Goal: Task Accomplishment & Management: Manage account settings

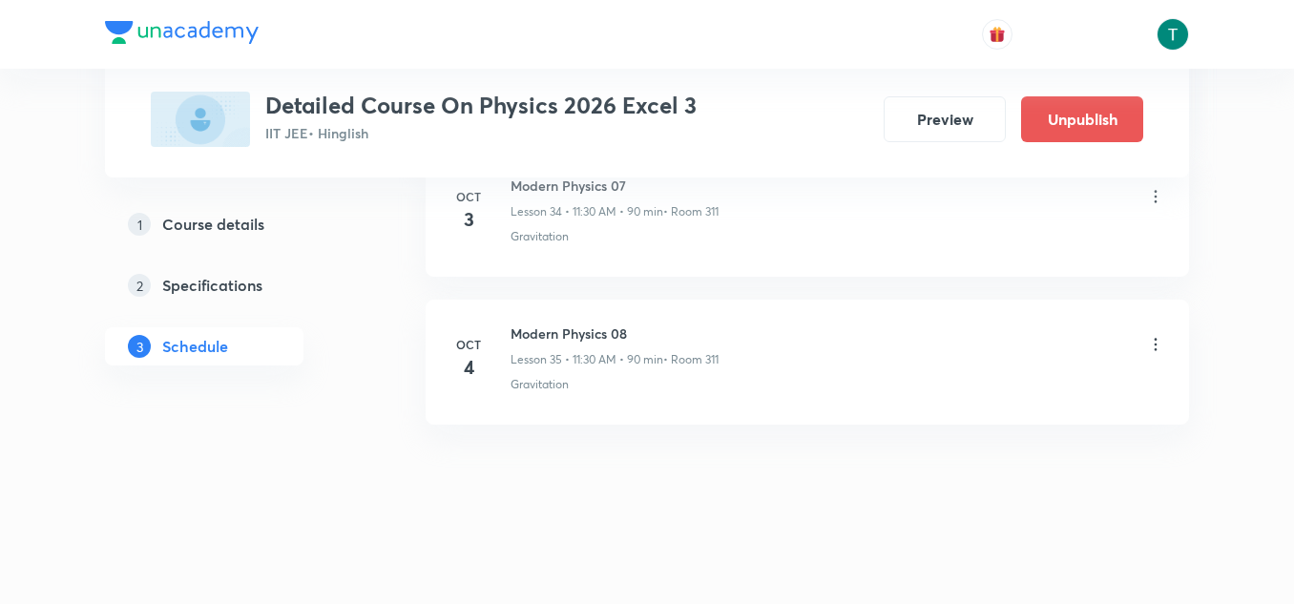
click at [1155, 352] on icon at bounding box center [1155, 344] width 19 height 19
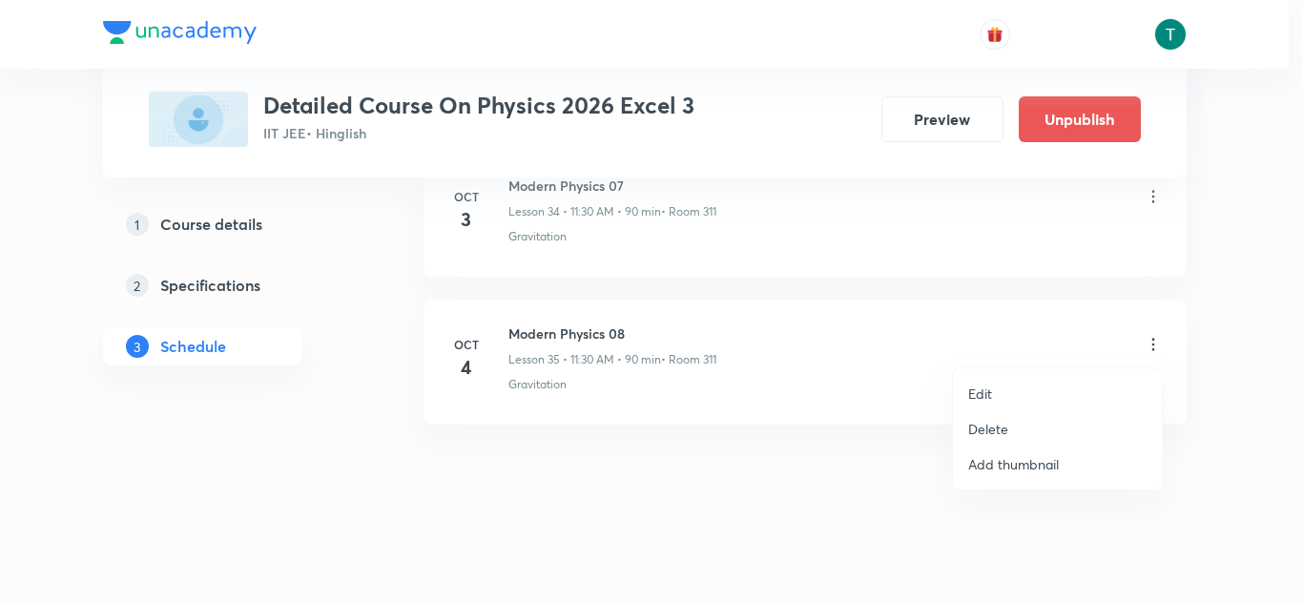
click at [1156, 203] on div at bounding box center [651, 302] width 1303 height 604
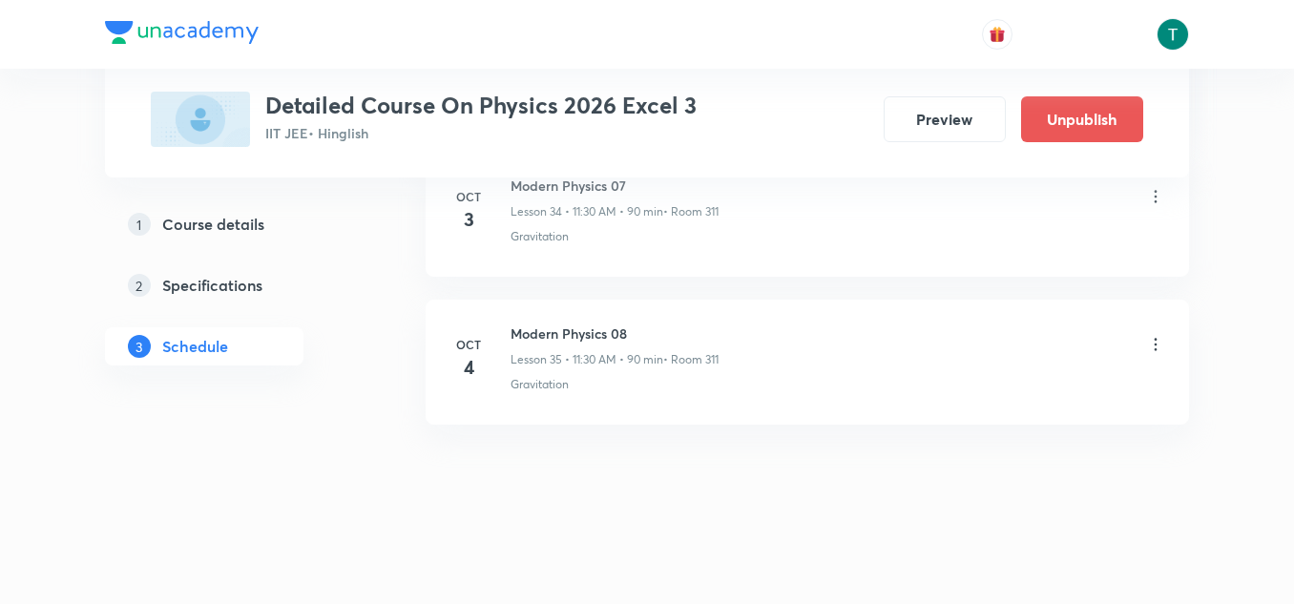
click at [1156, 197] on icon at bounding box center [1155, 197] width 3 height 12
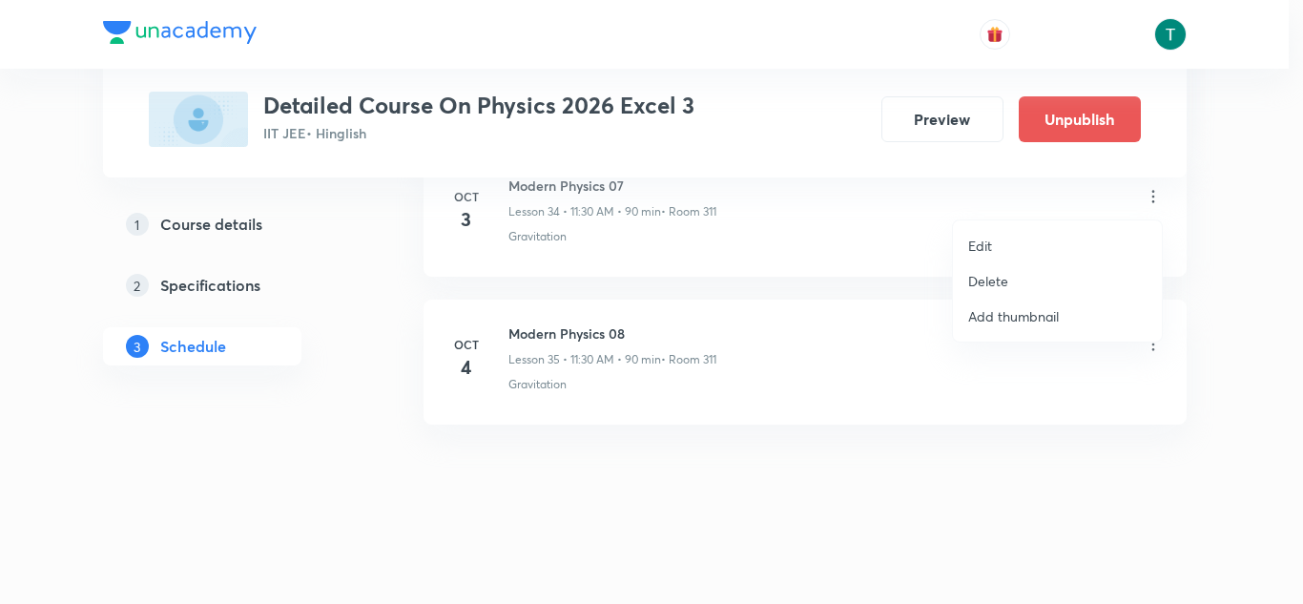
click at [1018, 293] on li "Delete" at bounding box center [1057, 280] width 209 height 35
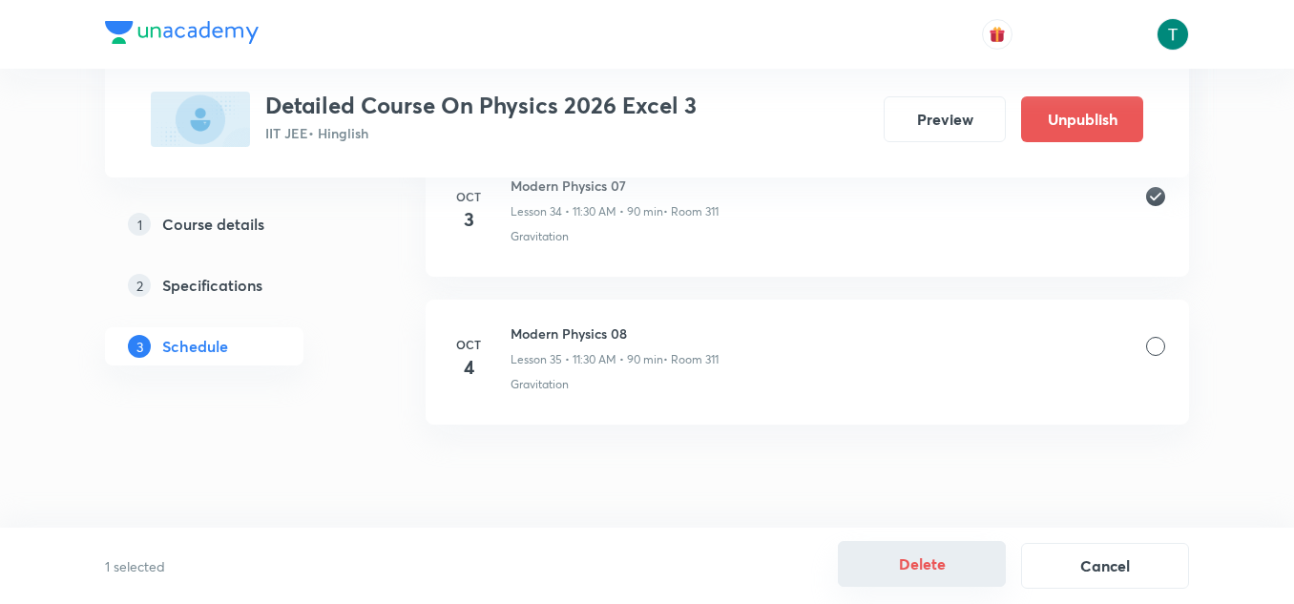
click at [924, 560] on button "Delete" at bounding box center [922, 564] width 168 height 46
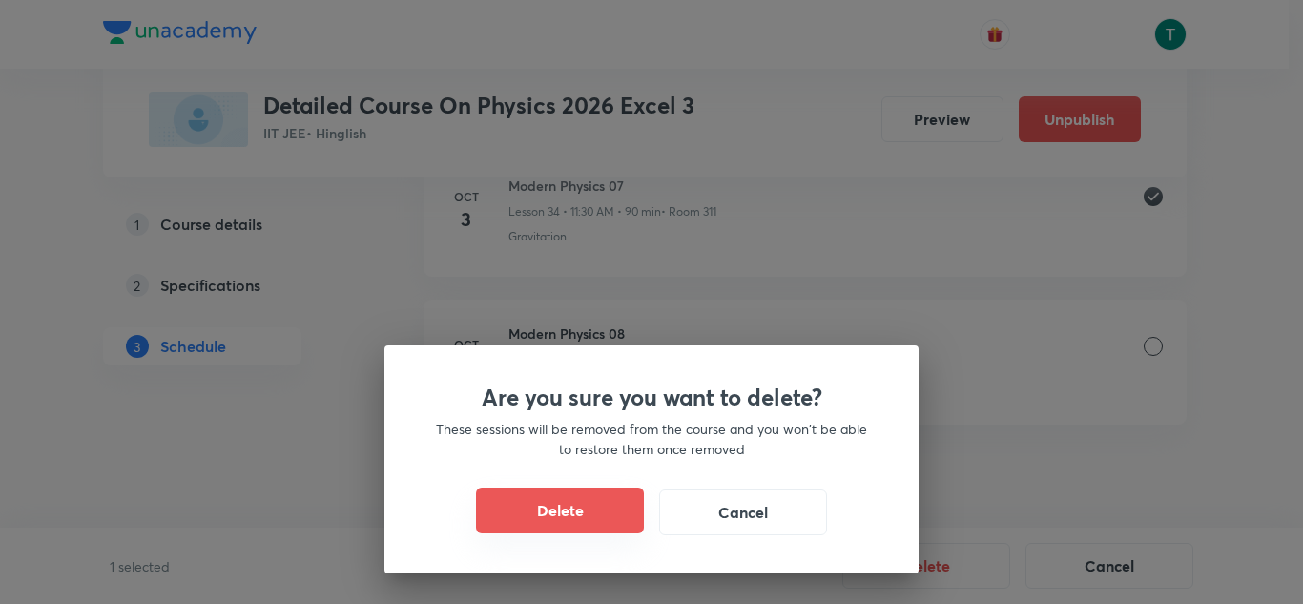
click at [577, 499] on button "Delete" at bounding box center [560, 510] width 168 height 46
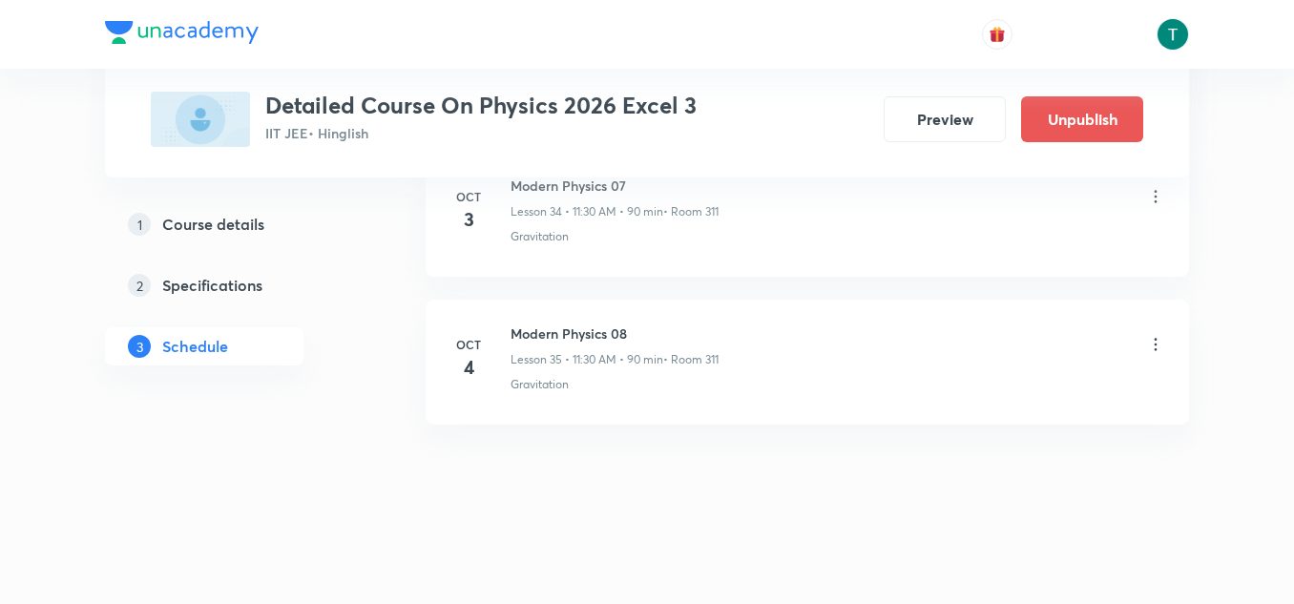
scroll to position [5952, 0]
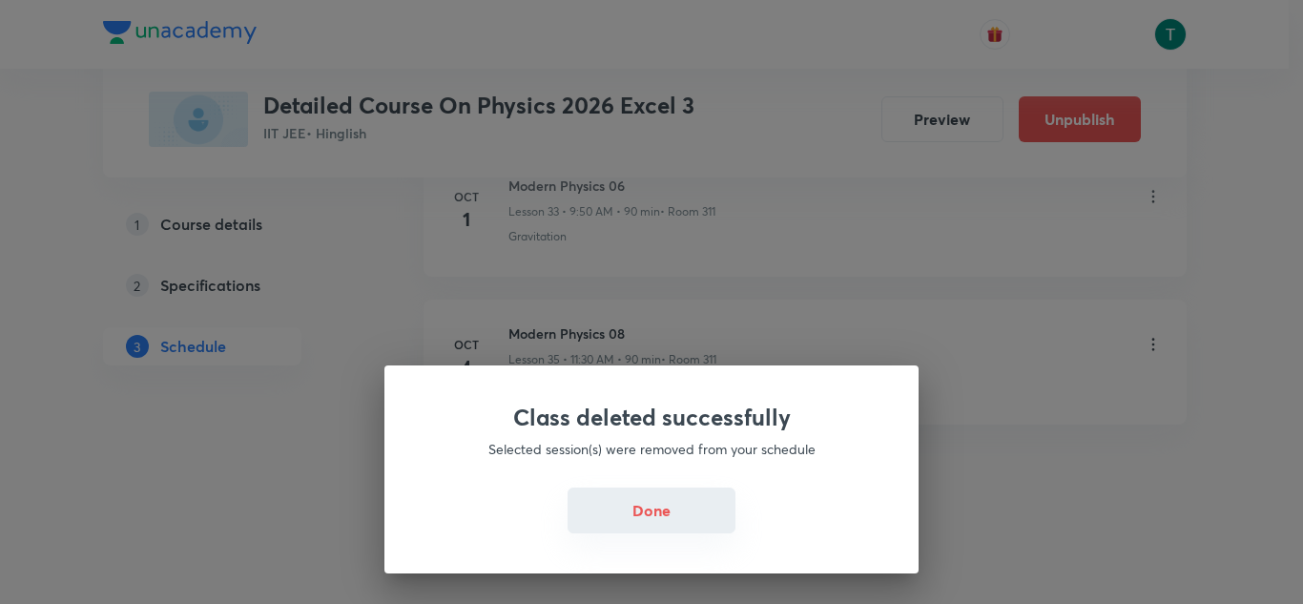
click at [667, 525] on button "Done" at bounding box center [652, 510] width 168 height 46
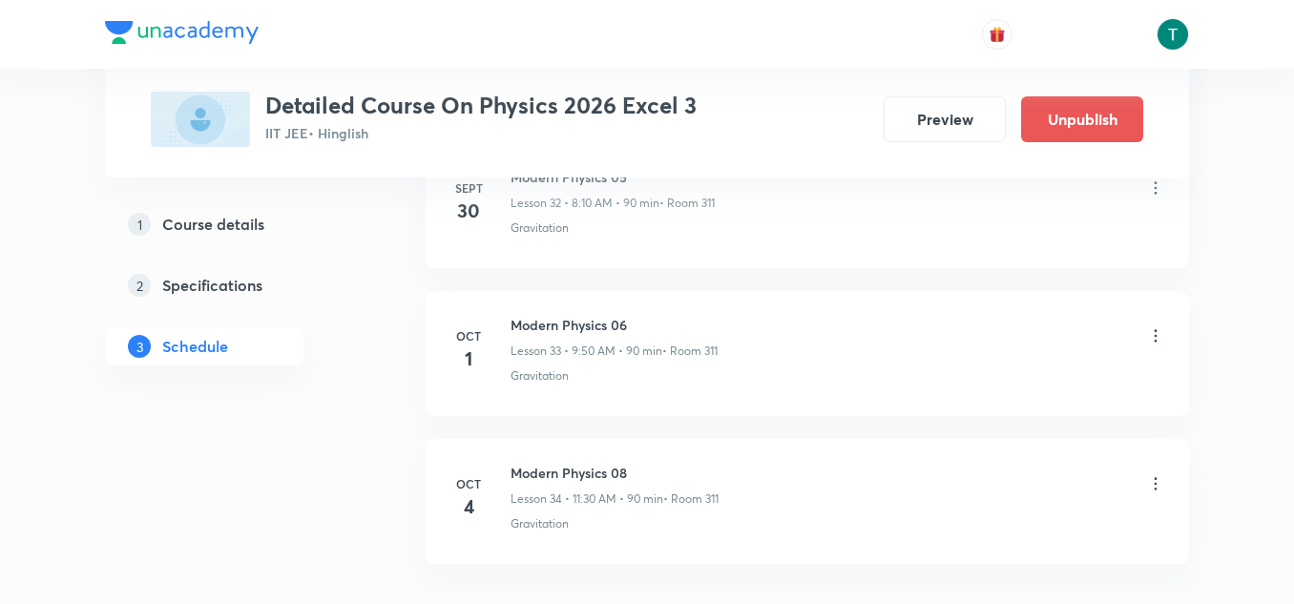
scroll to position [5812, 0]
drag, startPoint x: 502, startPoint y: 318, endPoint x: 714, endPoint y: 303, distance: 213.2
click at [714, 303] on li "Oct 1 Modern Physics 06 Lesson 33 • 9:50 AM • 90 min • Room 311 Gravitation" at bounding box center [806, 354] width 763 height 125
copy h6 "Modern Physics 06"
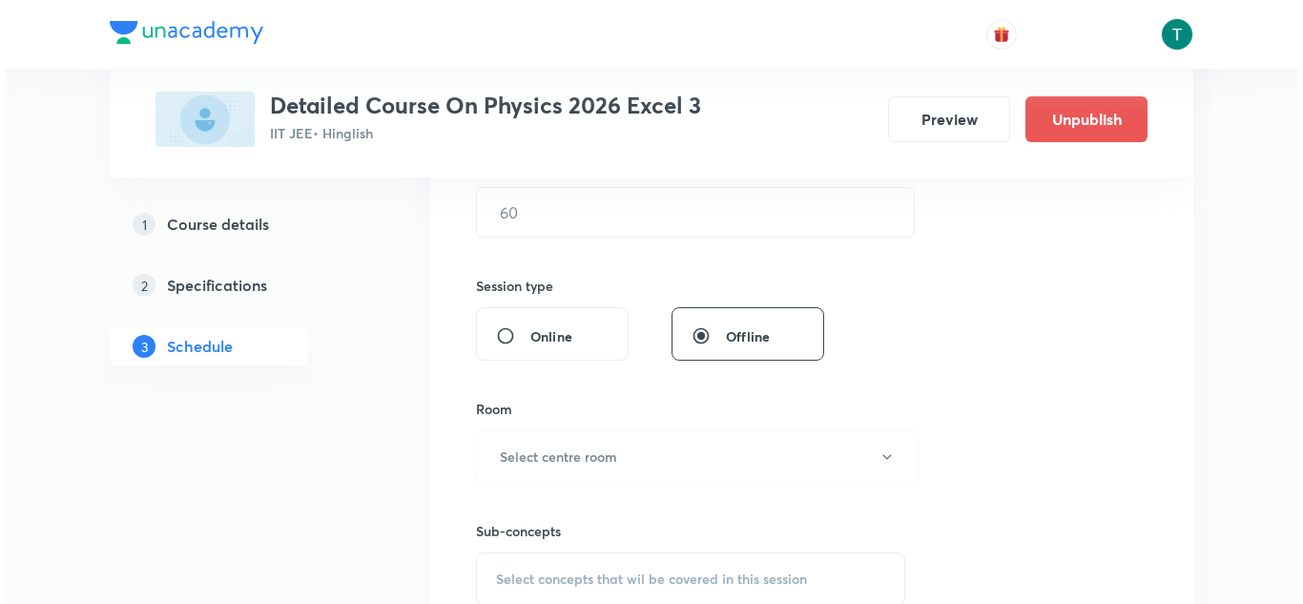
scroll to position [5952, 0]
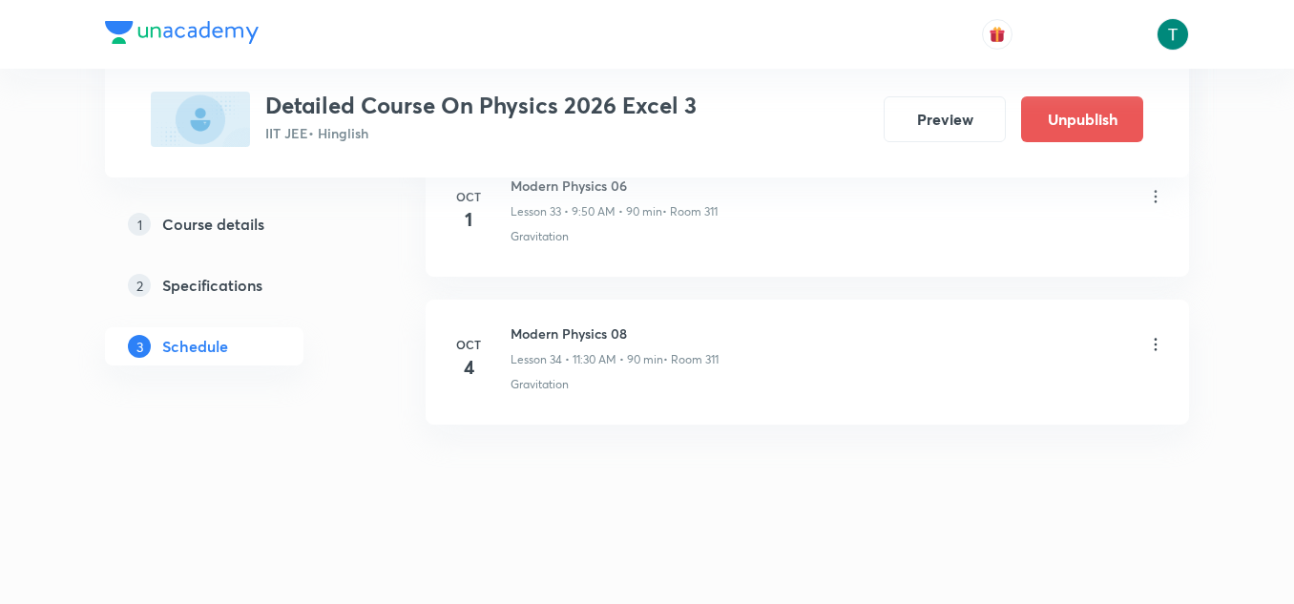
click at [1153, 347] on icon at bounding box center [1155, 344] width 19 height 19
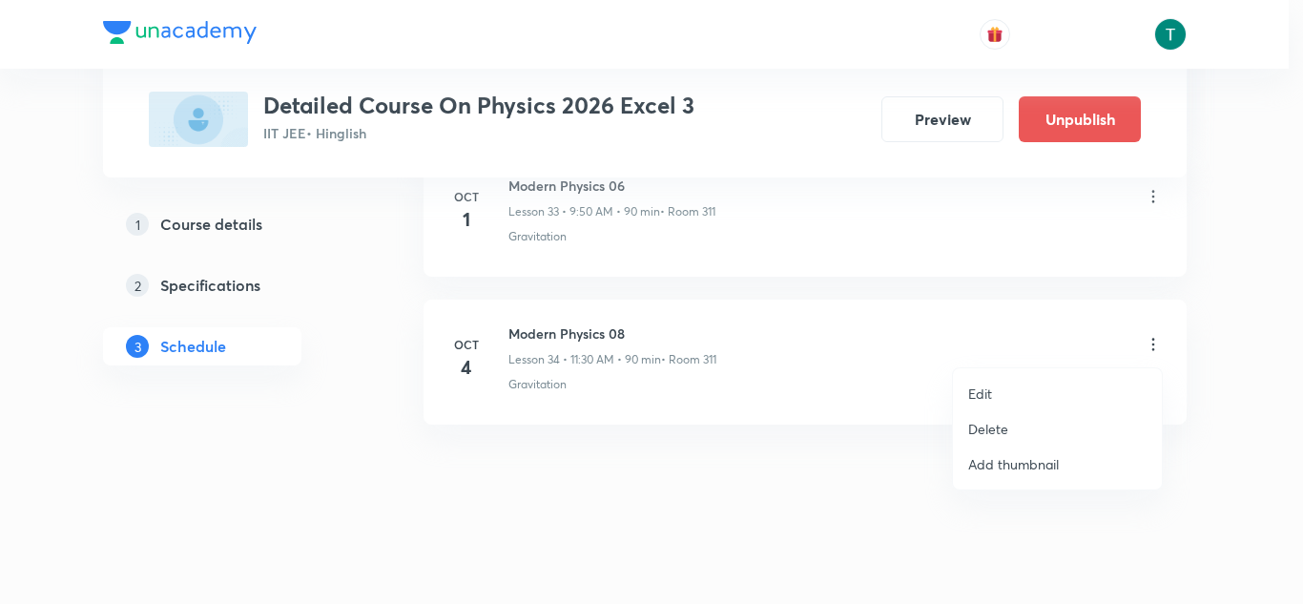
click at [992, 386] on p "Edit" at bounding box center [980, 393] width 24 height 20
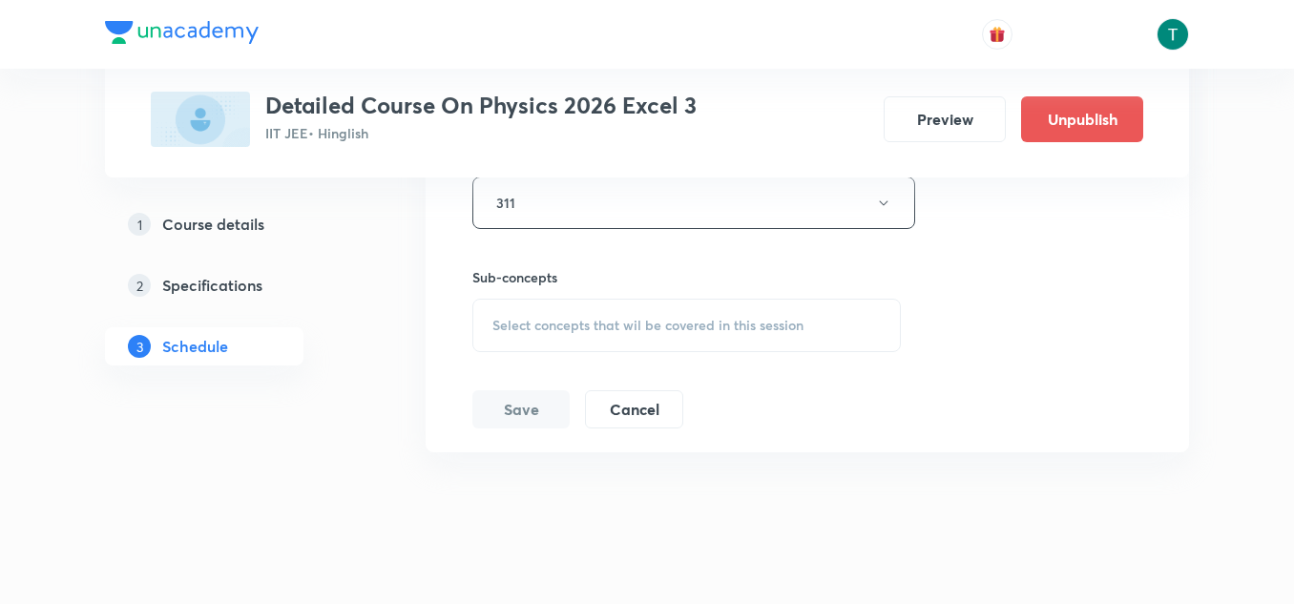
scroll to position [5759, 0]
click at [702, 333] on span "Select concepts that wil be covered in this session" at bounding box center [647, 326] width 311 height 15
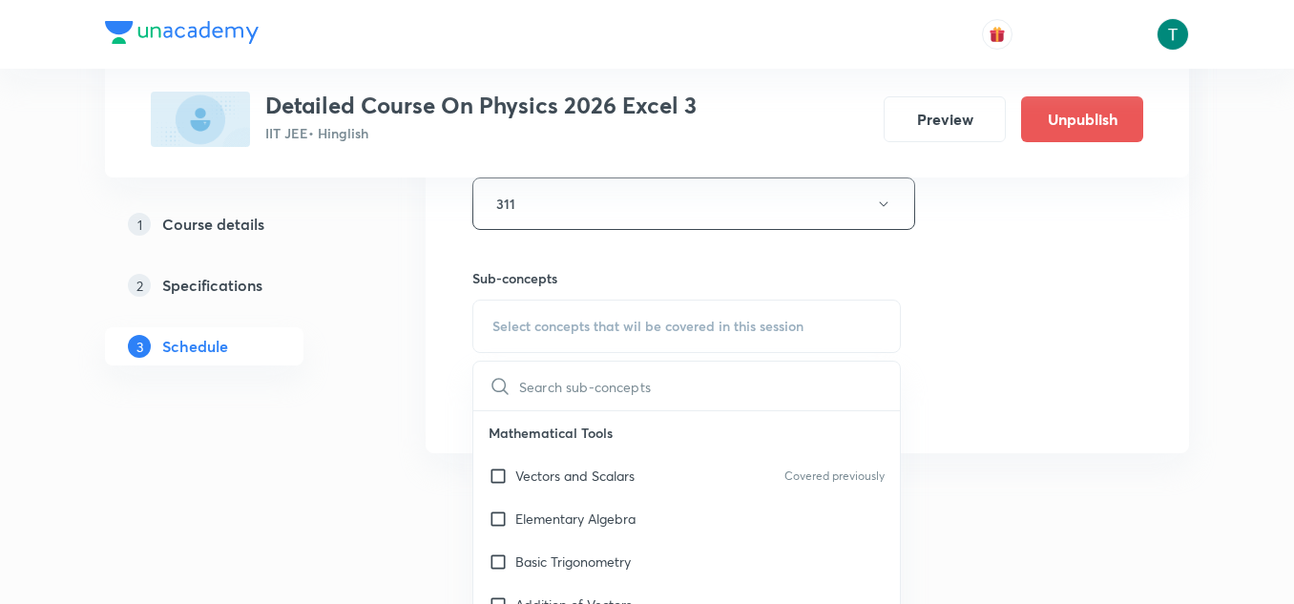
click at [629, 489] on div "Vectors and Scalars Covered previously" at bounding box center [686, 475] width 426 height 43
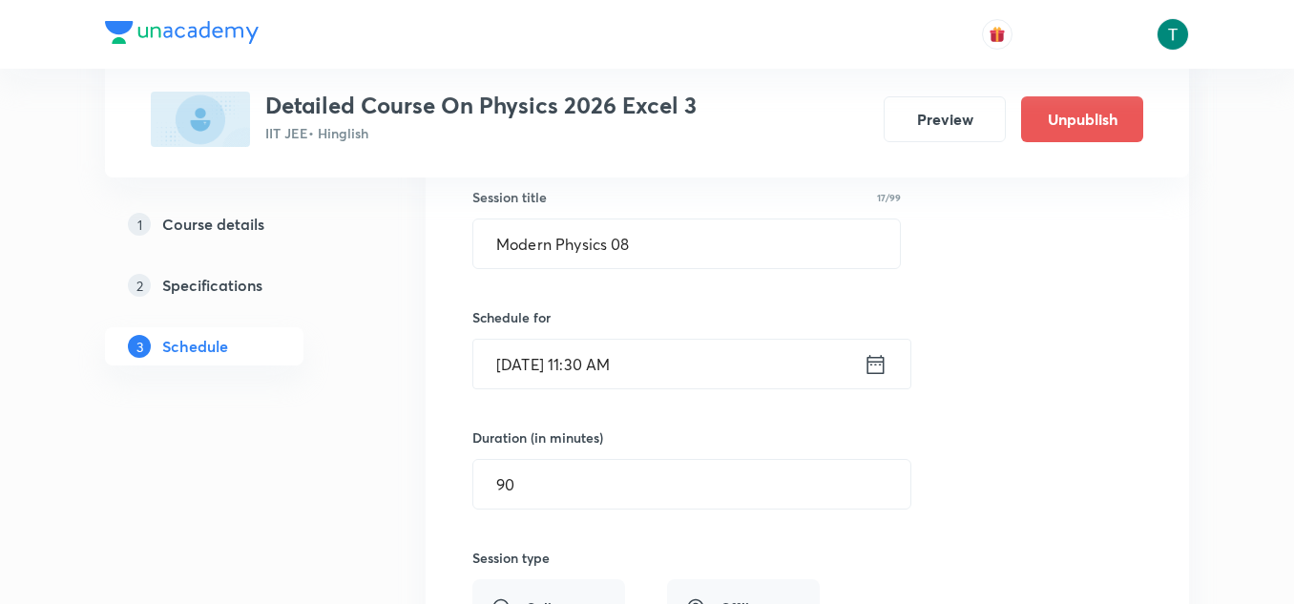
scroll to position [5216, 0]
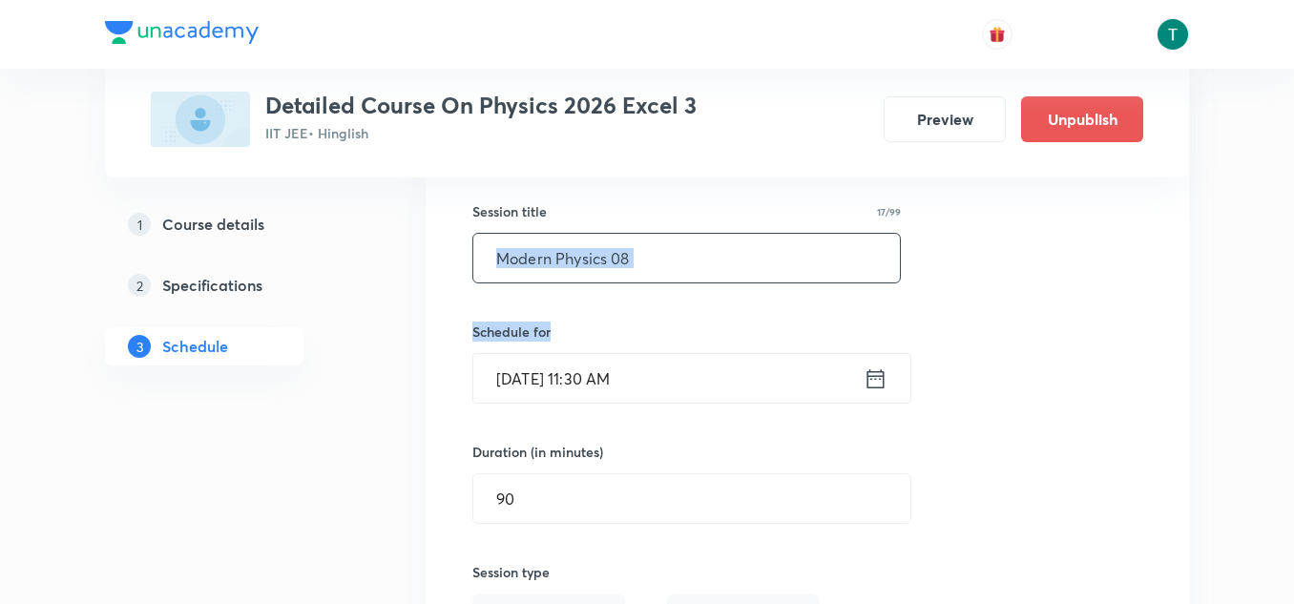
drag, startPoint x: 674, startPoint y: 305, endPoint x: 660, endPoint y: 274, distance: 34.6
click at [660, 274] on div "Session title 17/99 Modern Physics 08 ​ Schedule for Oct 4, 2025, 11:30 AM ​ Du…" at bounding box center [807, 578] width 670 height 831
click at [660, 274] on input "Modern Physics 08" at bounding box center [686, 258] width 426 height 49
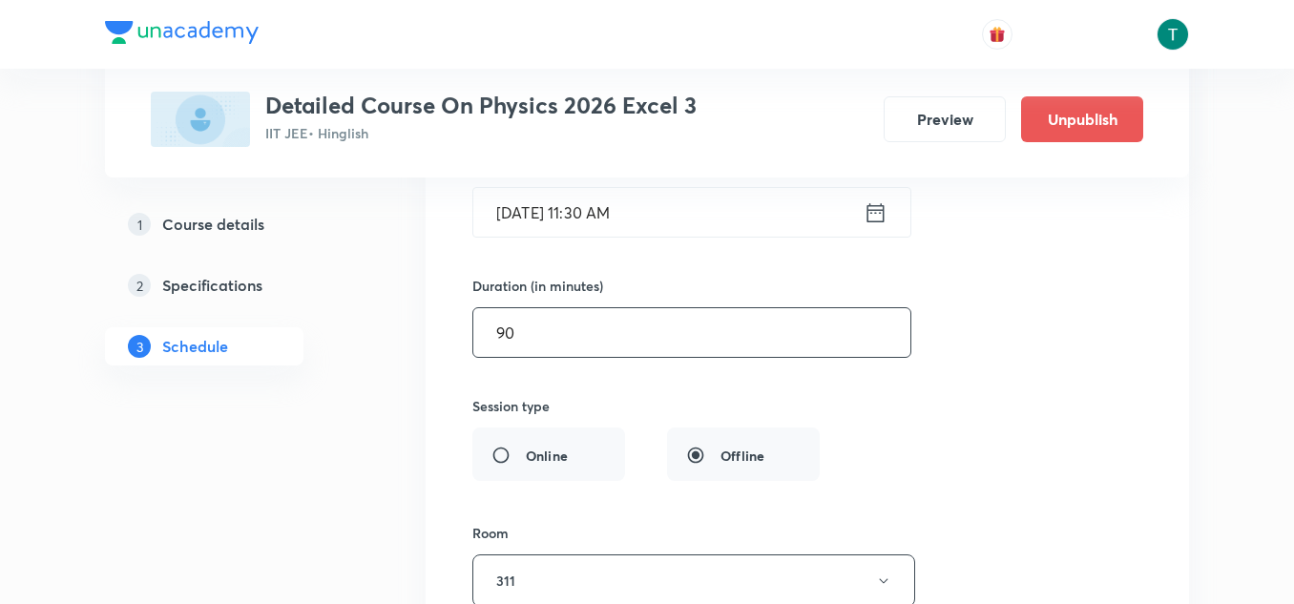
scroll to position [5381, 0]
type input "Modern Physics 07"
click at [577, 211] on input "Oct 4, 2025, 11:30 AM" at bounding box center [668, 213] width 390 height 49
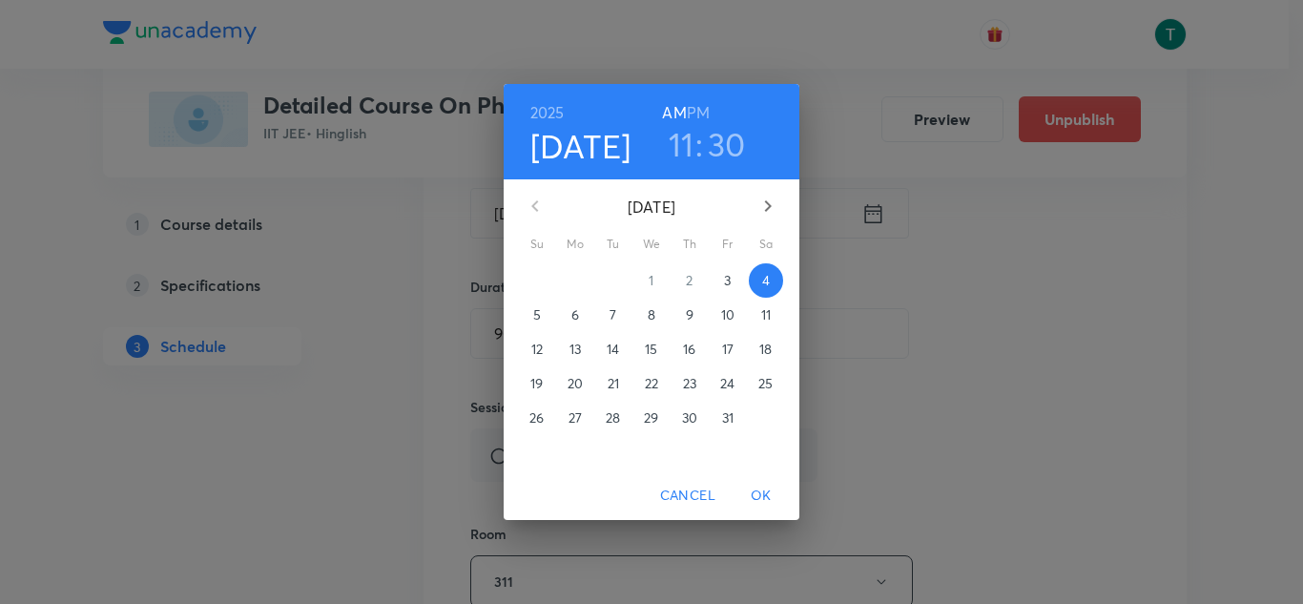
click at [732, 278] on span "3" at bounding box center [728, 280] width 34 height 19
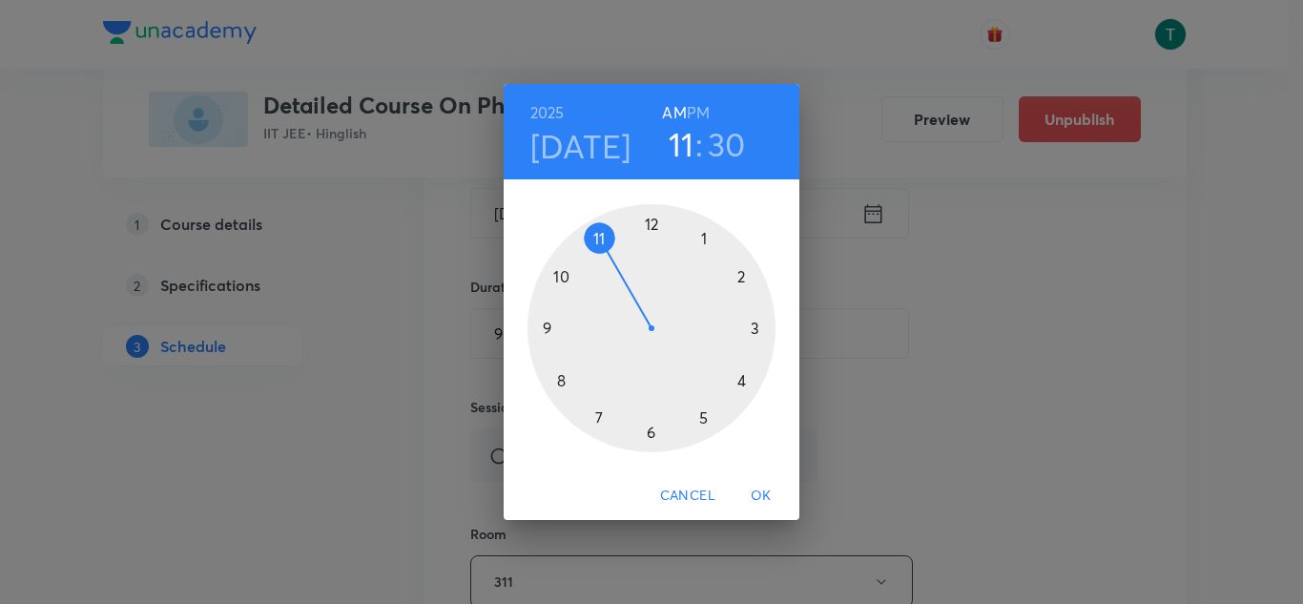
click at [755, 482] on button "OK" at bounding box center [761, 495] width 61 height 35
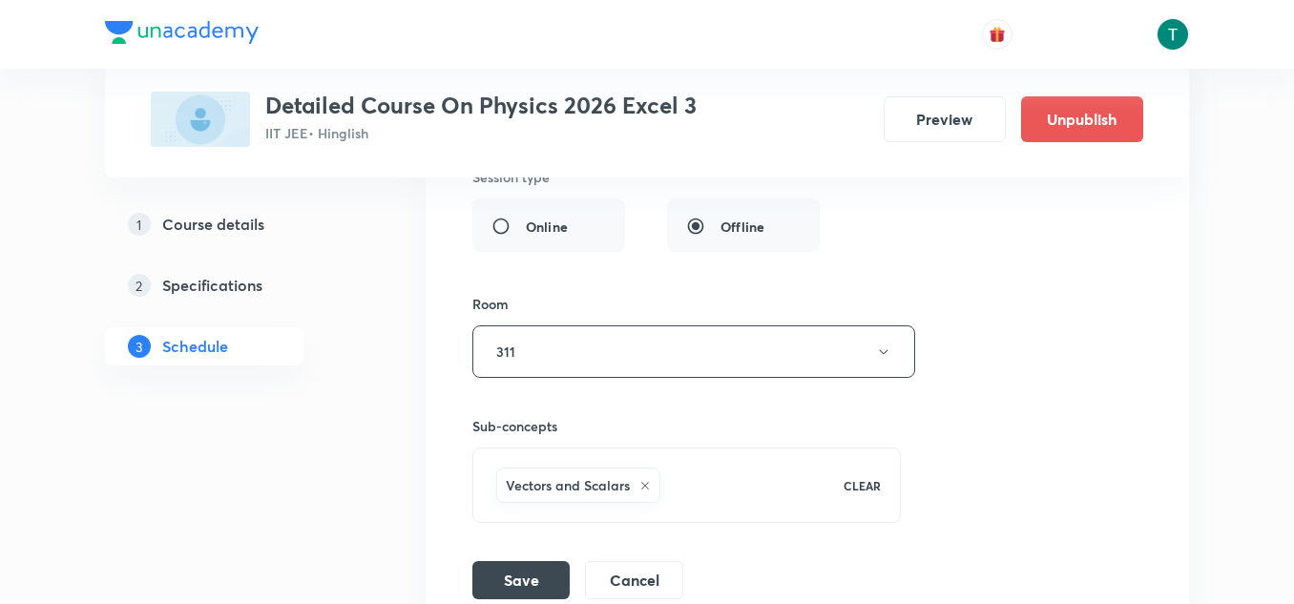
scroll to position [5632, 0]
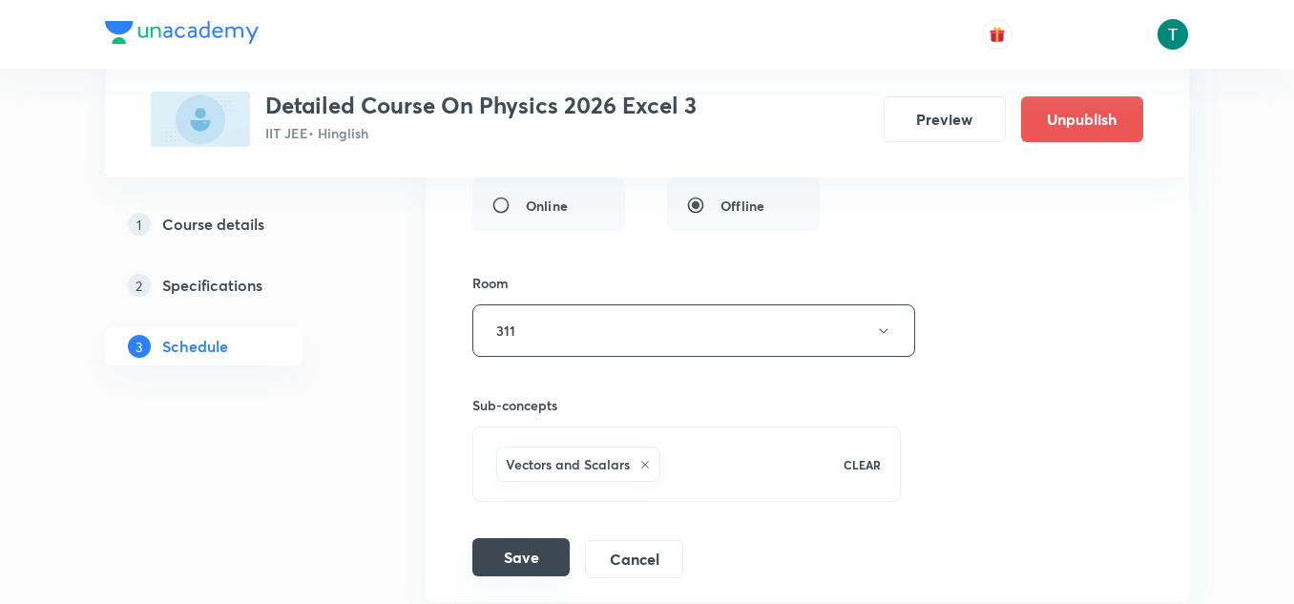
click at [493, 553] on button "Save" at bounding box center [520, 557] width 97 height 38
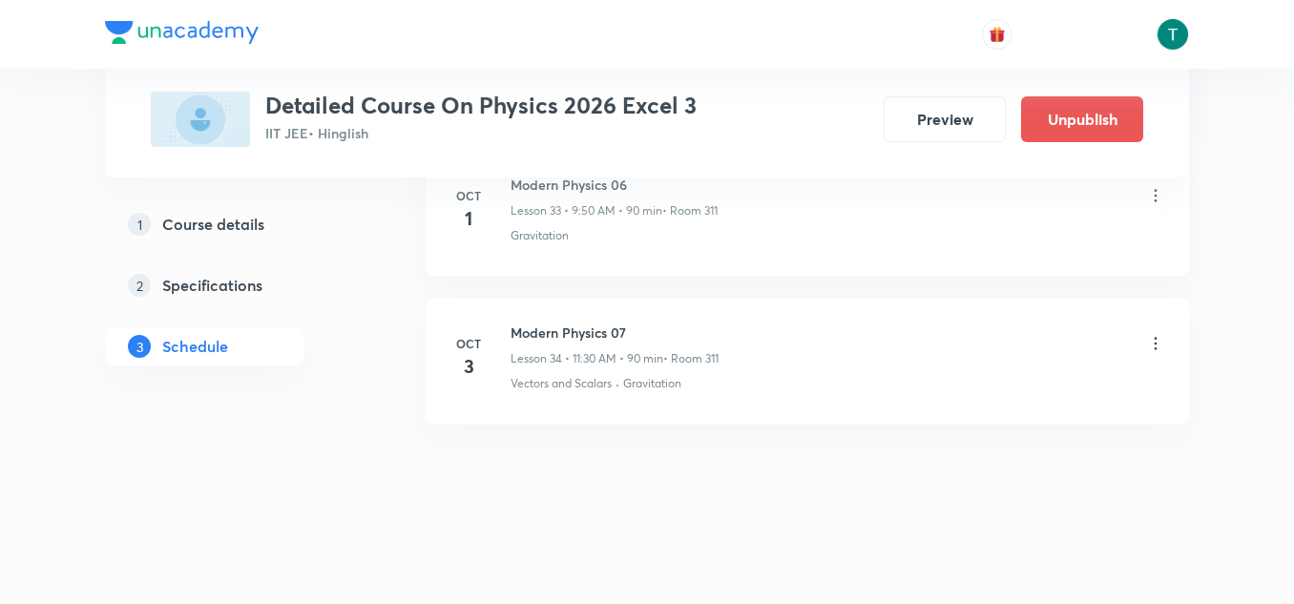
click at [1158, 337] on icon at bounding box center [1155, 343] width 19 height 19
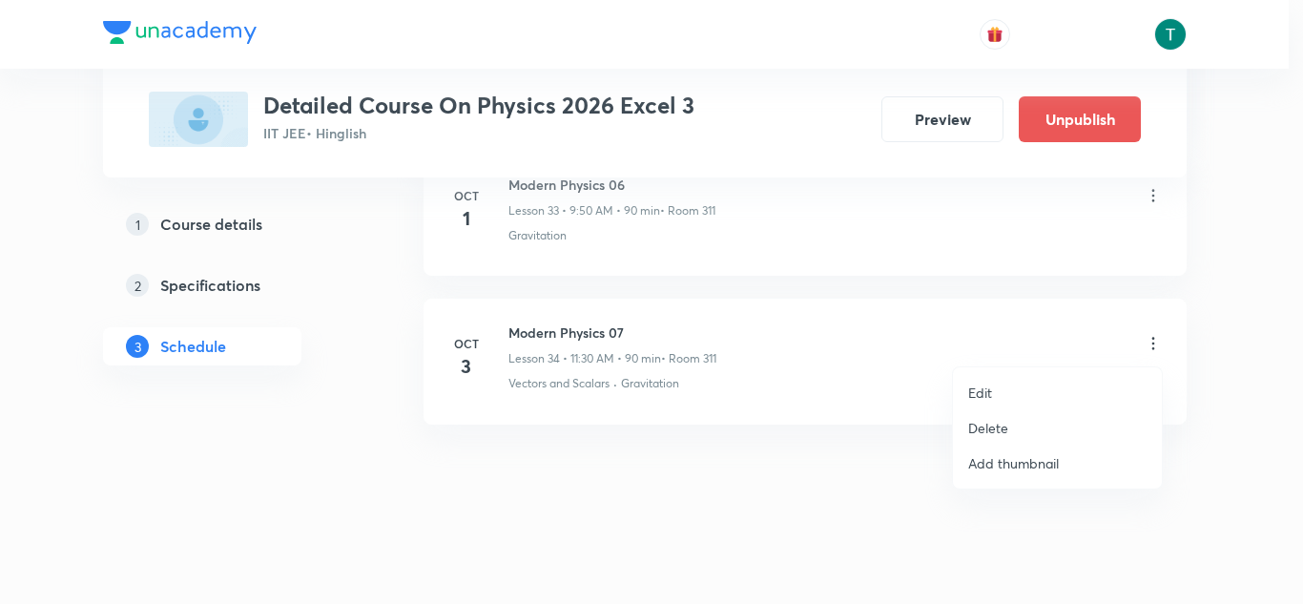
click at [996, 389] on li "Edit" at bounding box center [1057, 392] width 209 height 35
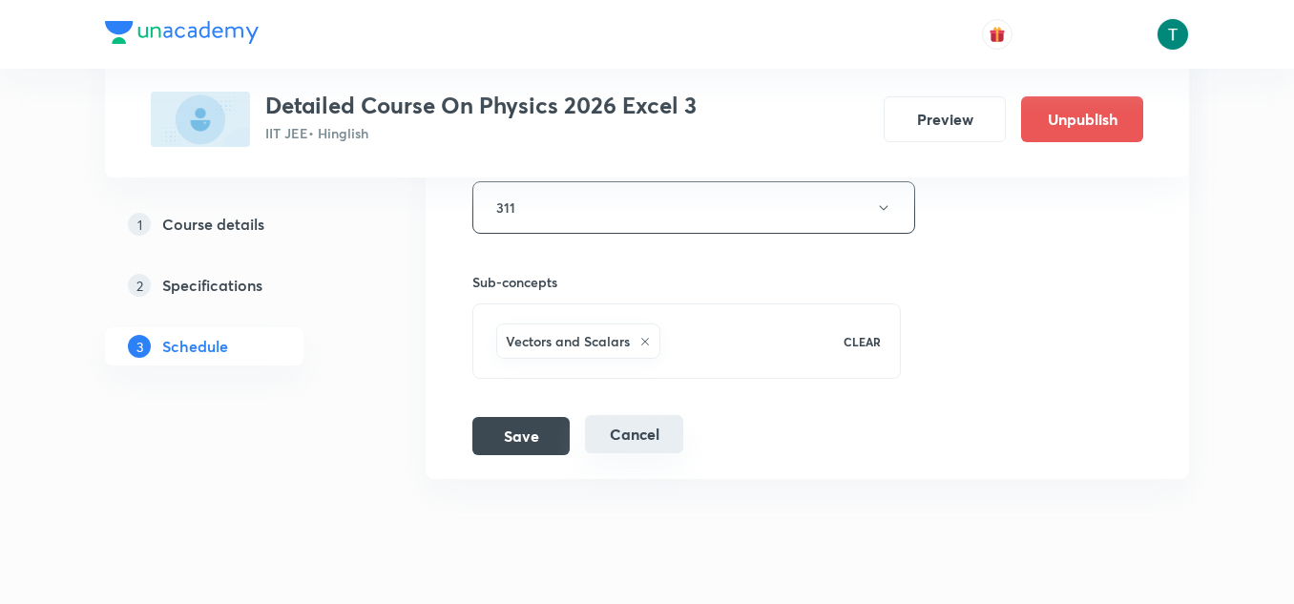
click at [616, 430] on button "Cancel" at bounding box center [634, 434] width 98 height 38
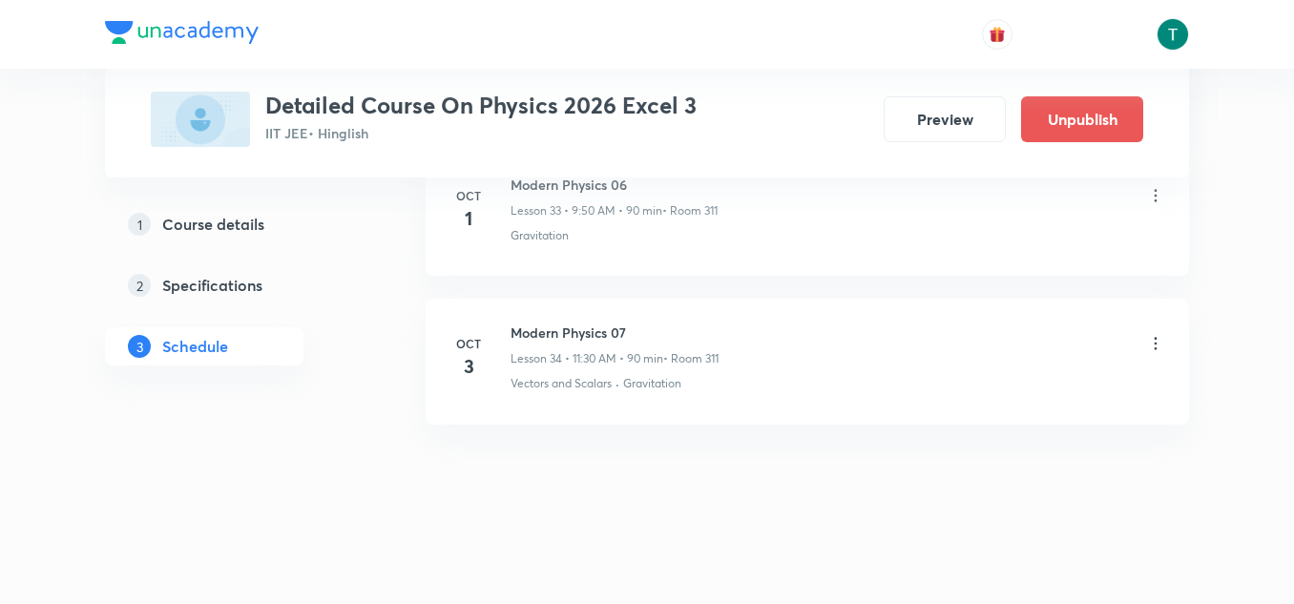
scroll to position [5077, 0]
drag, startPoint x: 503, startPoint y: 321, endPoint x: 735, endPoint y: 307, distance: 232.2
click at [735, 307] on li "Oct 3 Modern Physics 07 Lesson 34 • 11:30 AM • 90 min • Room 311 Vectors and Sc…" at bounding box center [806, 361] width 763 height 125
copy h6 "Modern Physics 07"
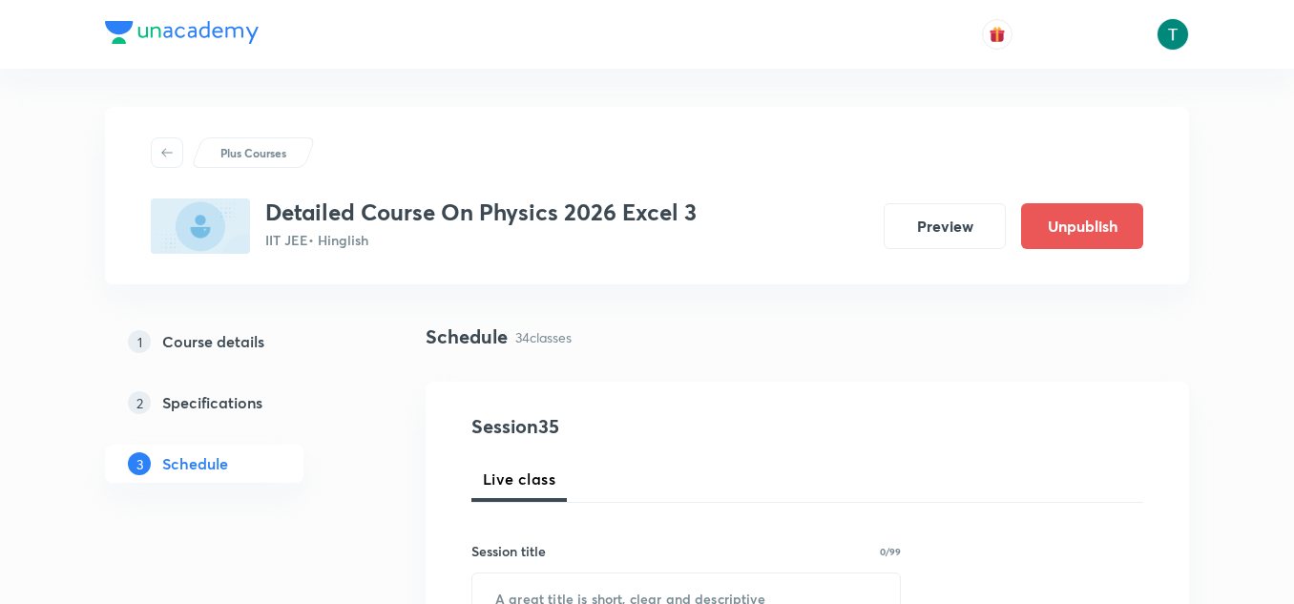
click at [664, 357] on div "Schedule 34 classes" at bounding box center [806, 351] width 763 height 59
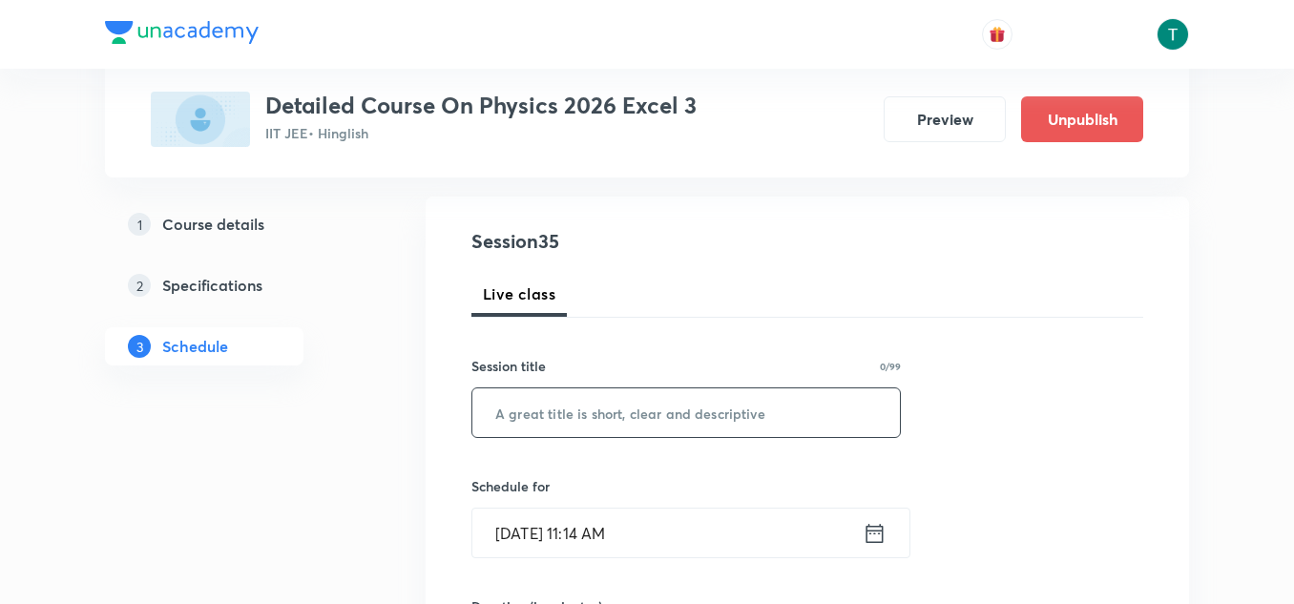
scroll to position [208, 0]
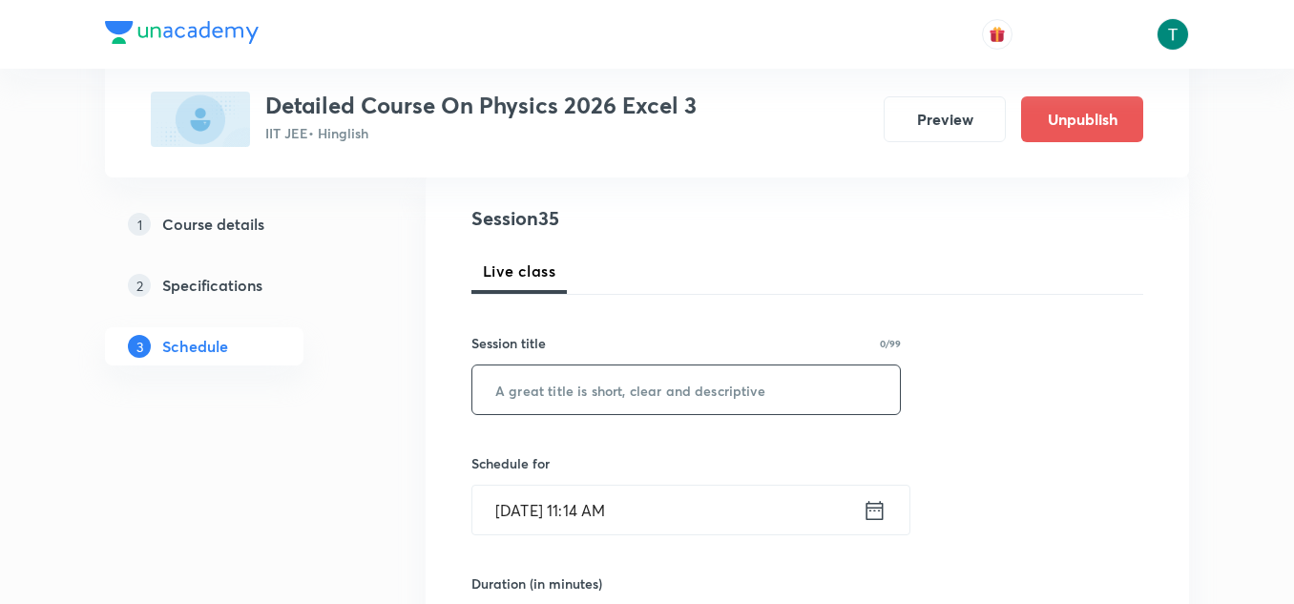
paste input "Modern Physics 07"
click at [615, 388] on input "Modern Physics 07" at bounding box center [685, 389] width 427 height 49
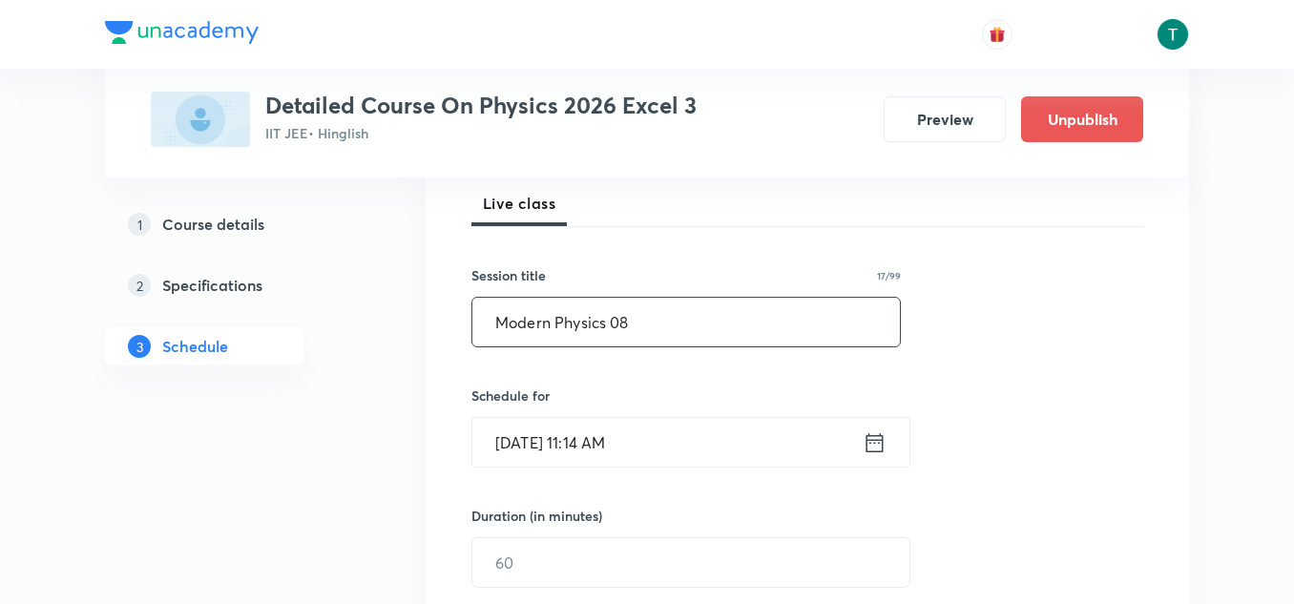
scroll to position [283, 0]
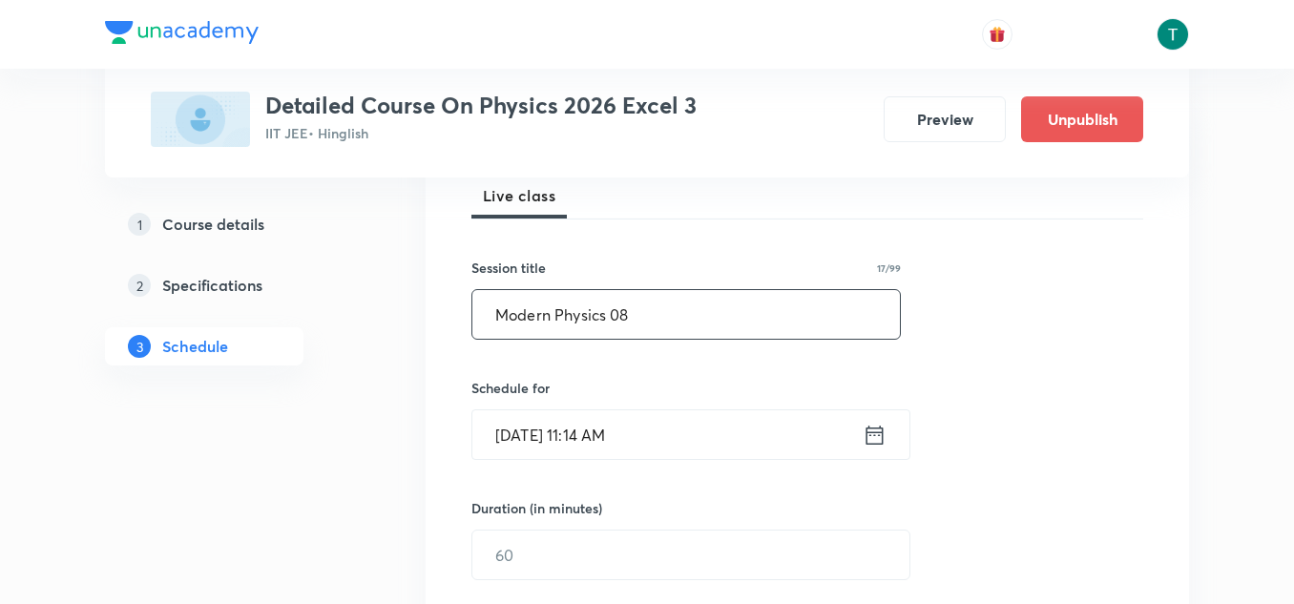
type input "Modern Physics 08"
click at [576, 434] on input "Oct 3, 2025, 11:14 AM" at bounding box center [667, 434] width 390 height 49
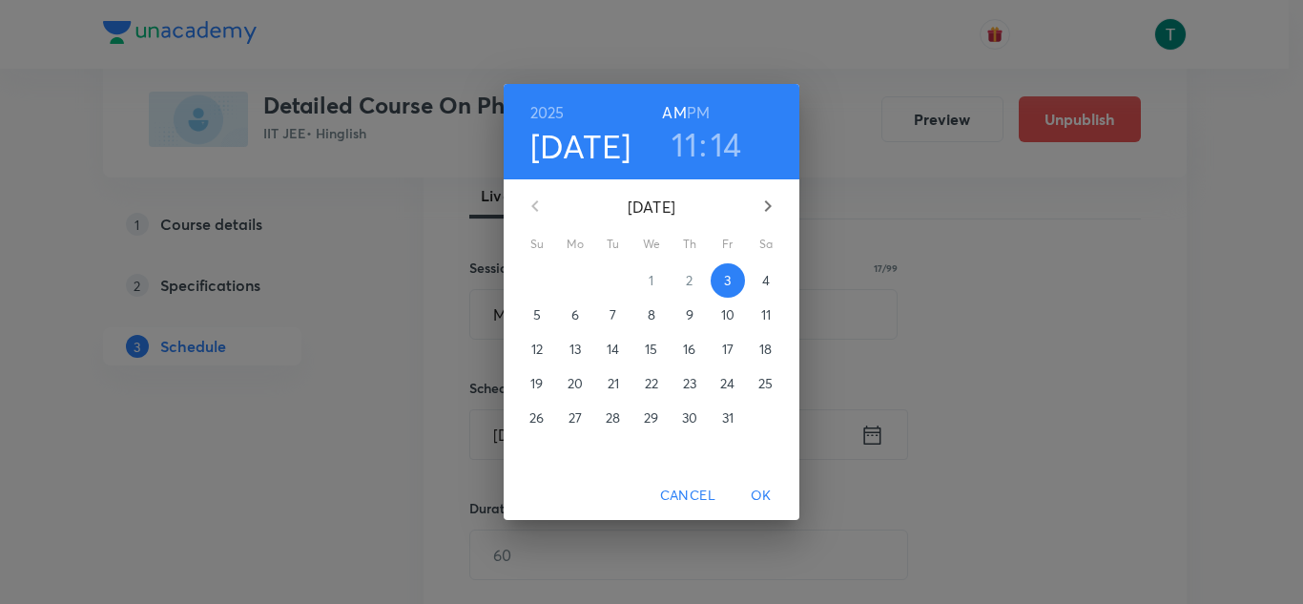
click at [763, 280] on p "4" at bounding box center [766, 280] width 8 height 19
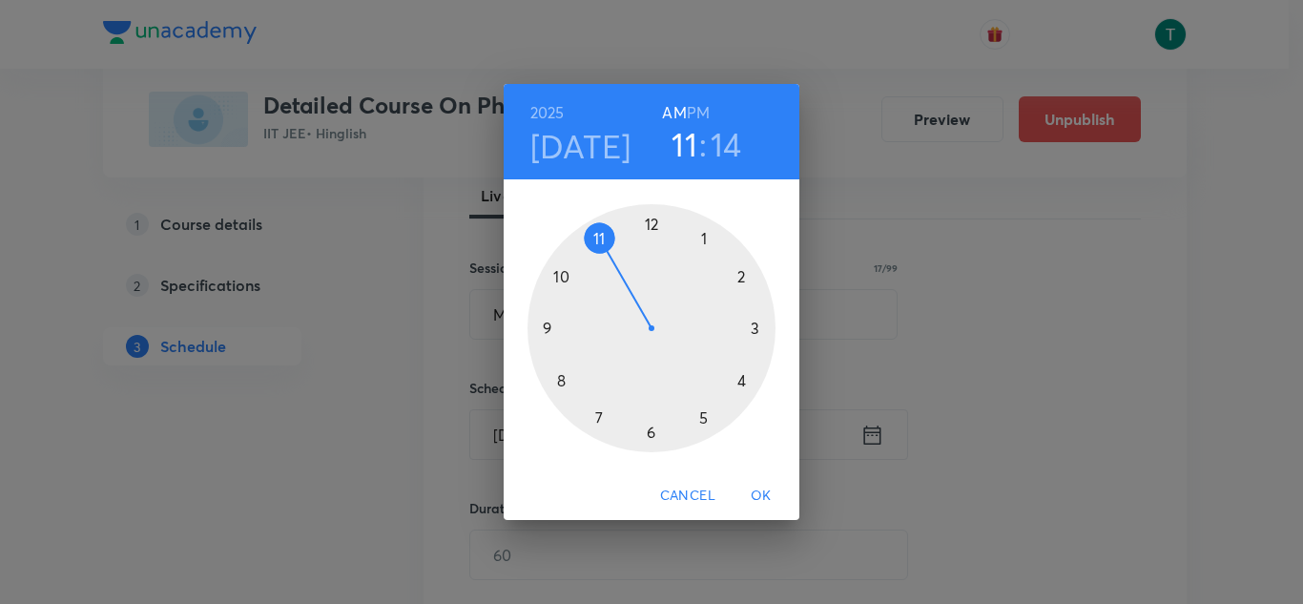
click at [732, 149] on h3 "14" at bounding box center [726, 144] width 31 height 40
click at [652, 430] on div at bounding box center [652, 328] width 248 height 248
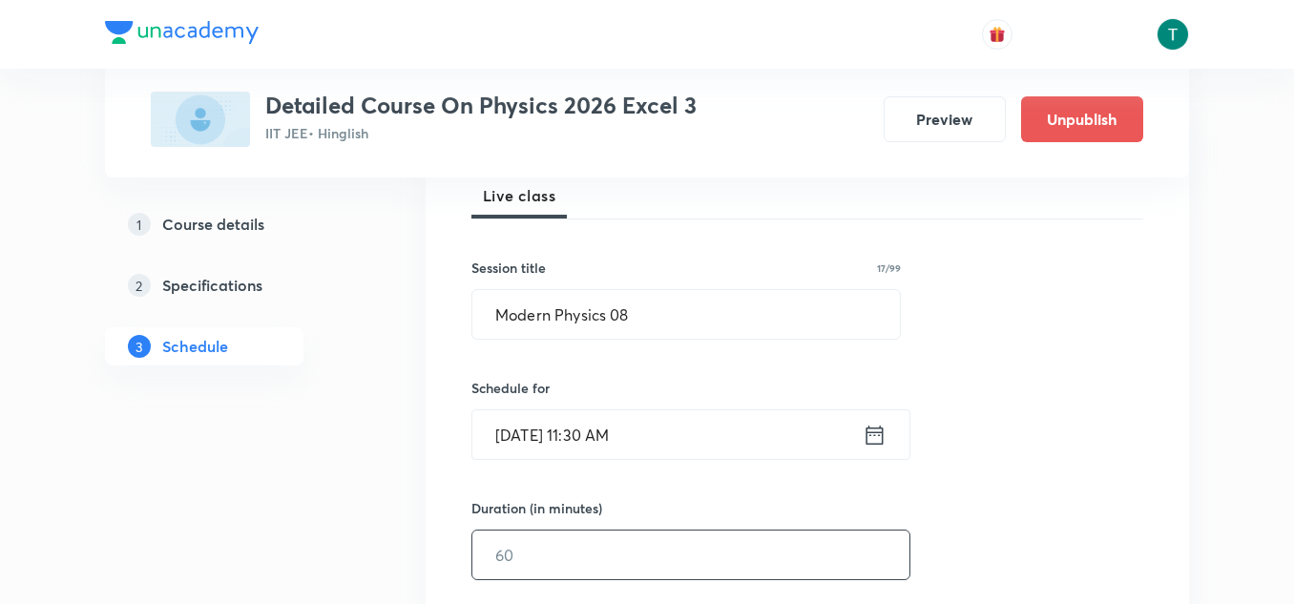
click at [551, 554] on input "text" at bounding box center [690, 554] width 437 height 49
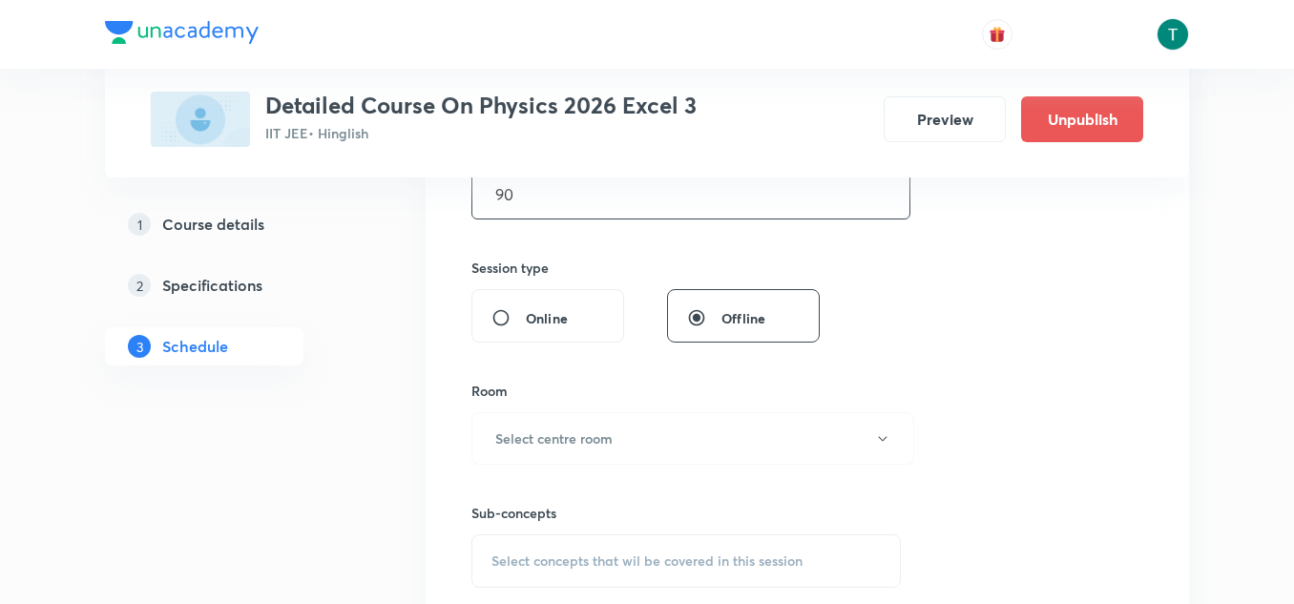
scroll to position [646, 0]
type input "90"
click at [651, 455] on button "Select centre room" at bounding box center [692, 436] width 443 height 52
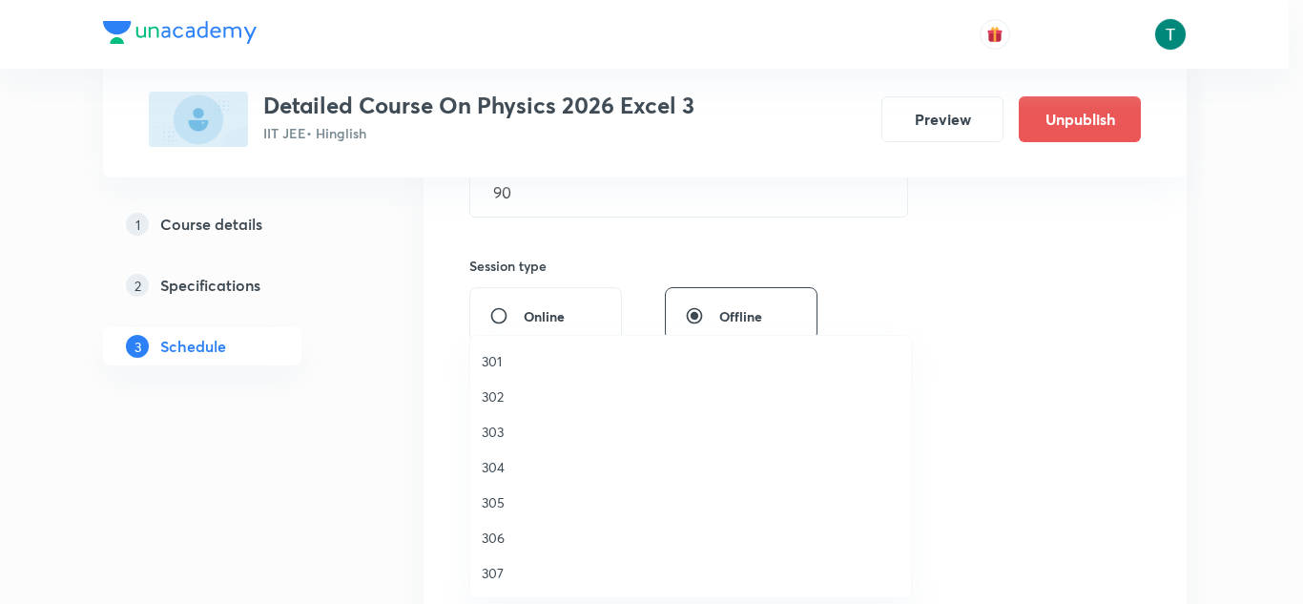
click at [1049, 321] on div at bounding box center [651, 302] width 1303 height 604
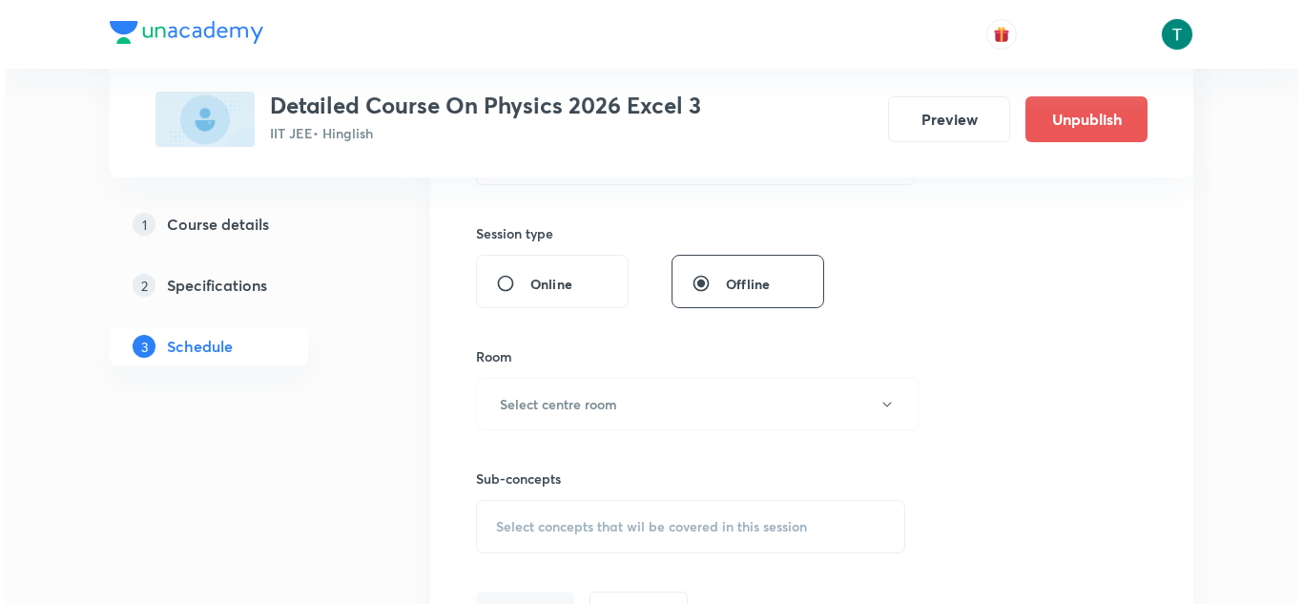
scroll to position [679, 0]
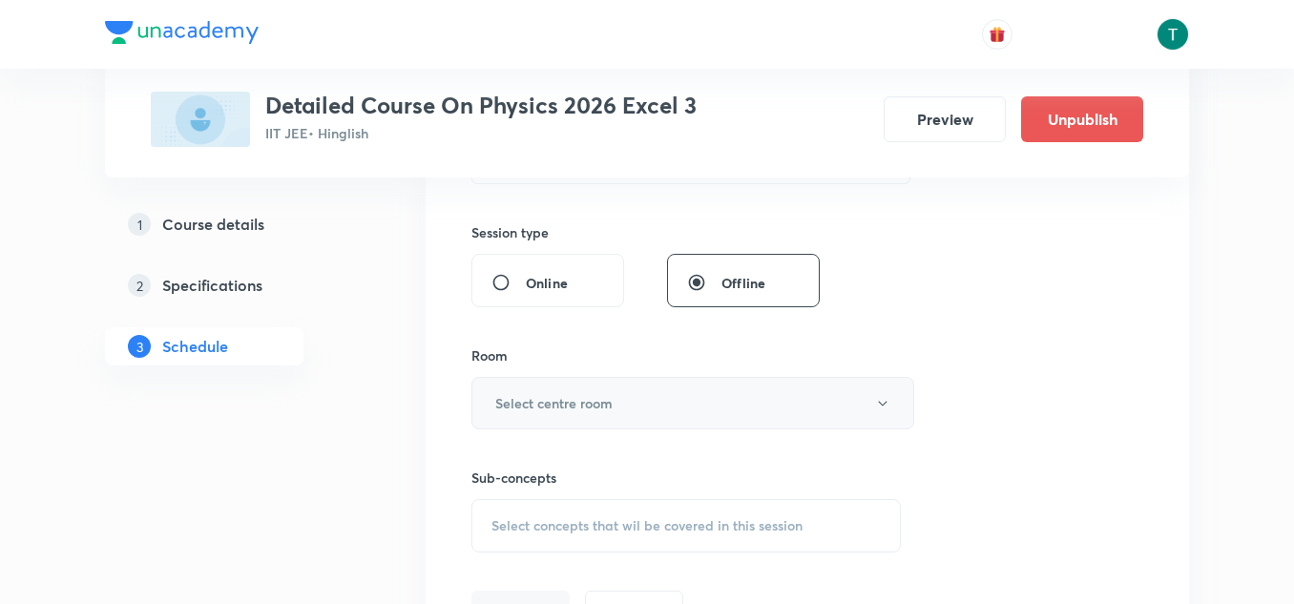
click at [689, 384] on button "Select centre room" at bounding box center [692, 403] width 443 height 52
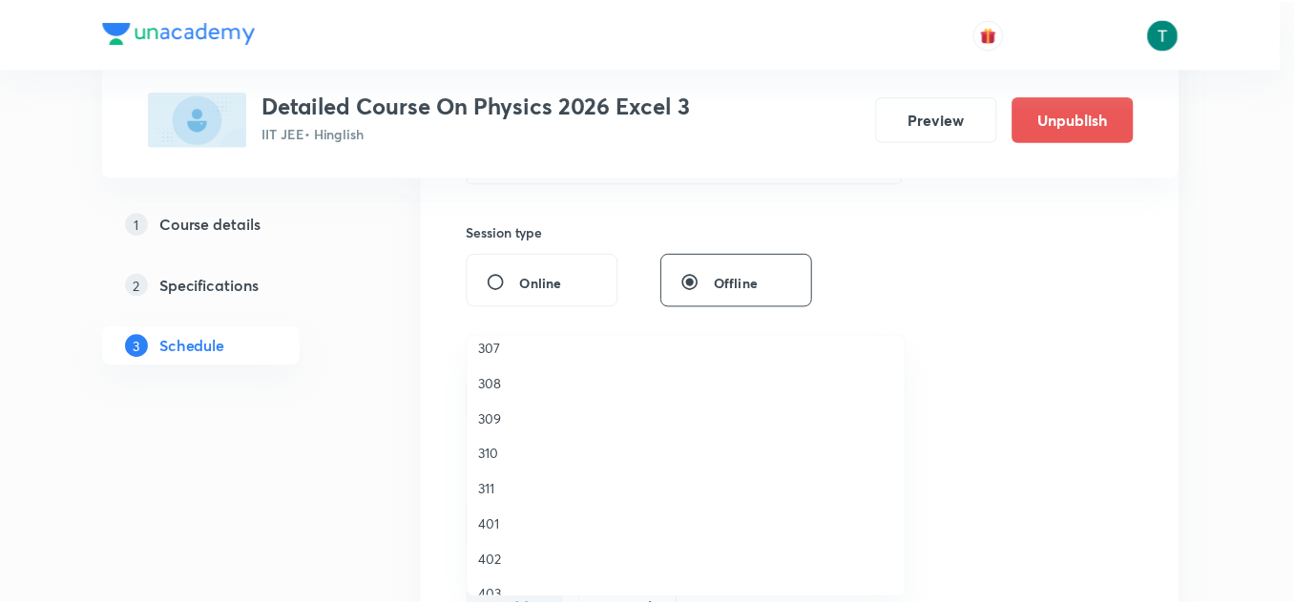
scroll to position [225, 0]
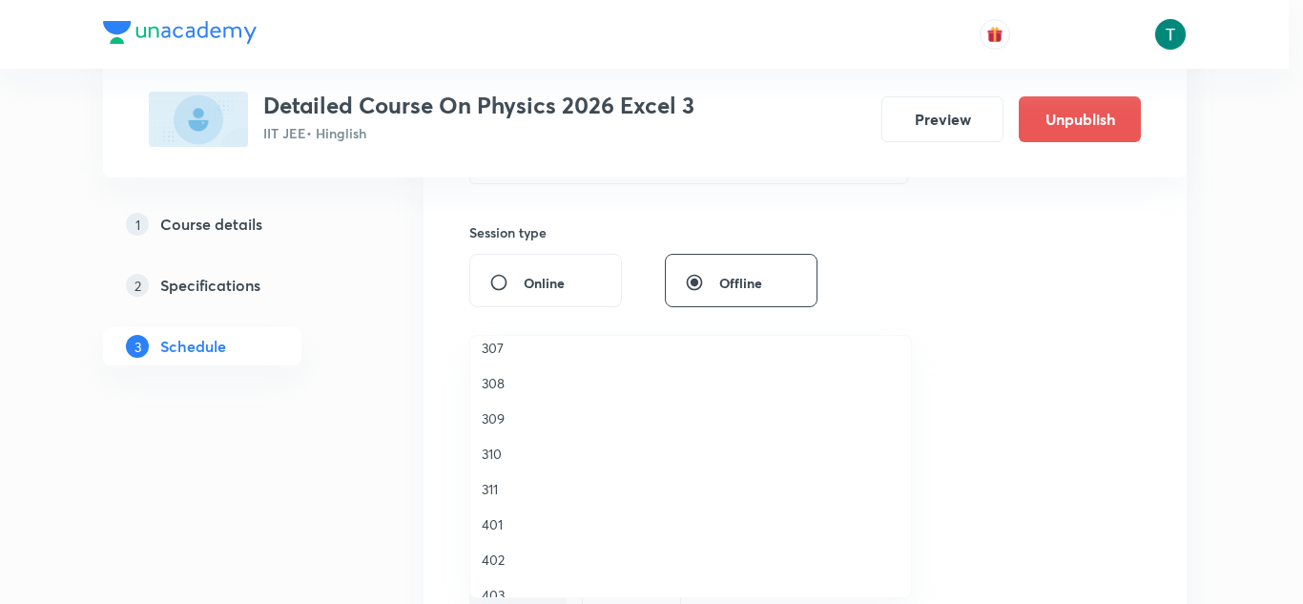
click at [493, 484] on span "311" at bounding box center [691, 489] width 418 height 20
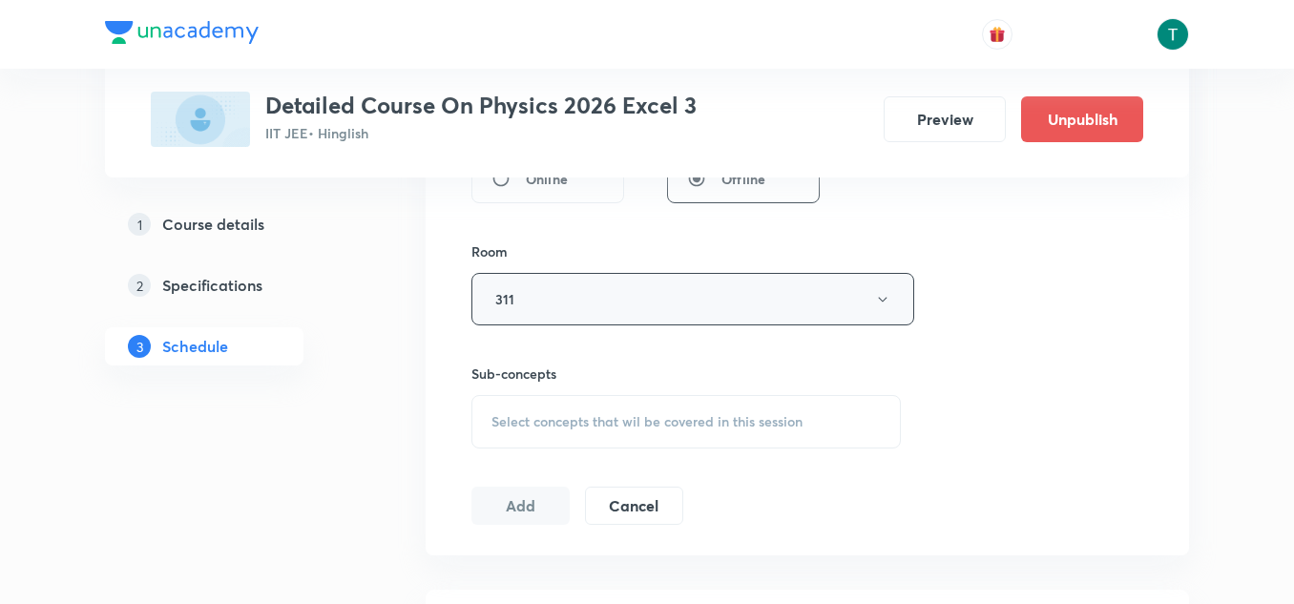
scroll to position [784, 0]
click at [602, 414] on span "Select concepts that wil be covered in this session" at bounding box center [646, 420] width 311 height 15
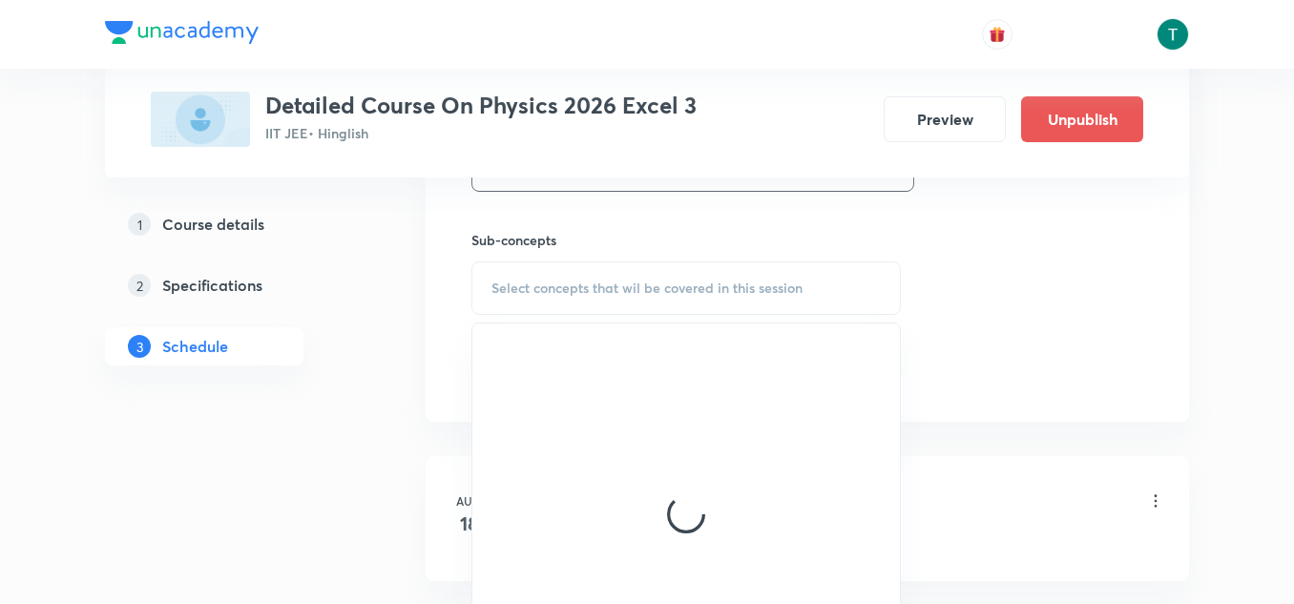
scroll to position [928, 0]
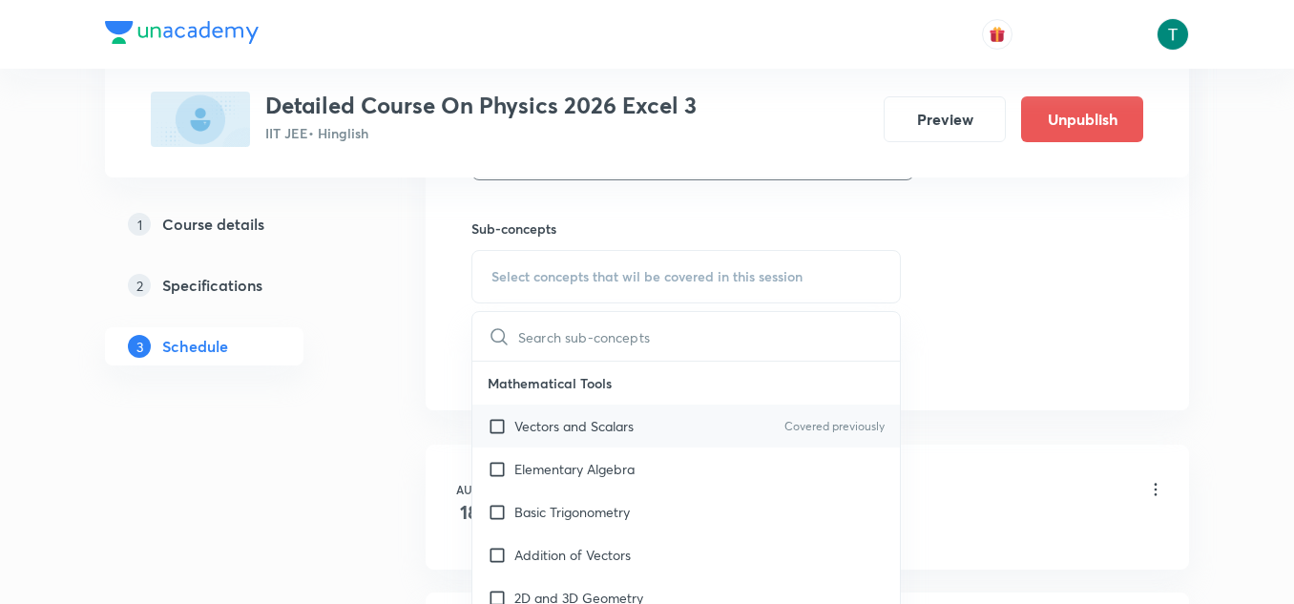
click at [595, 435] on p "Vectors and Scalars" at bounding box center [573, 426] width 119 height 20
checkbox input "true"
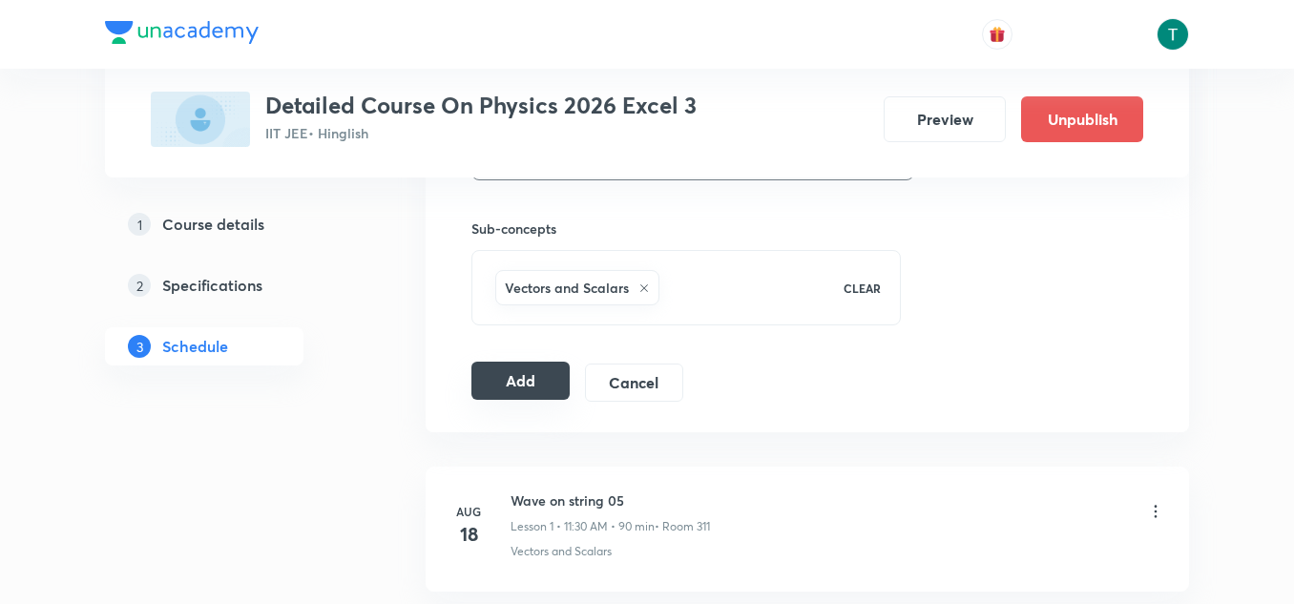
click at [486, 386] on button "Add" at bounding box center [520, 381] width 98 height 38
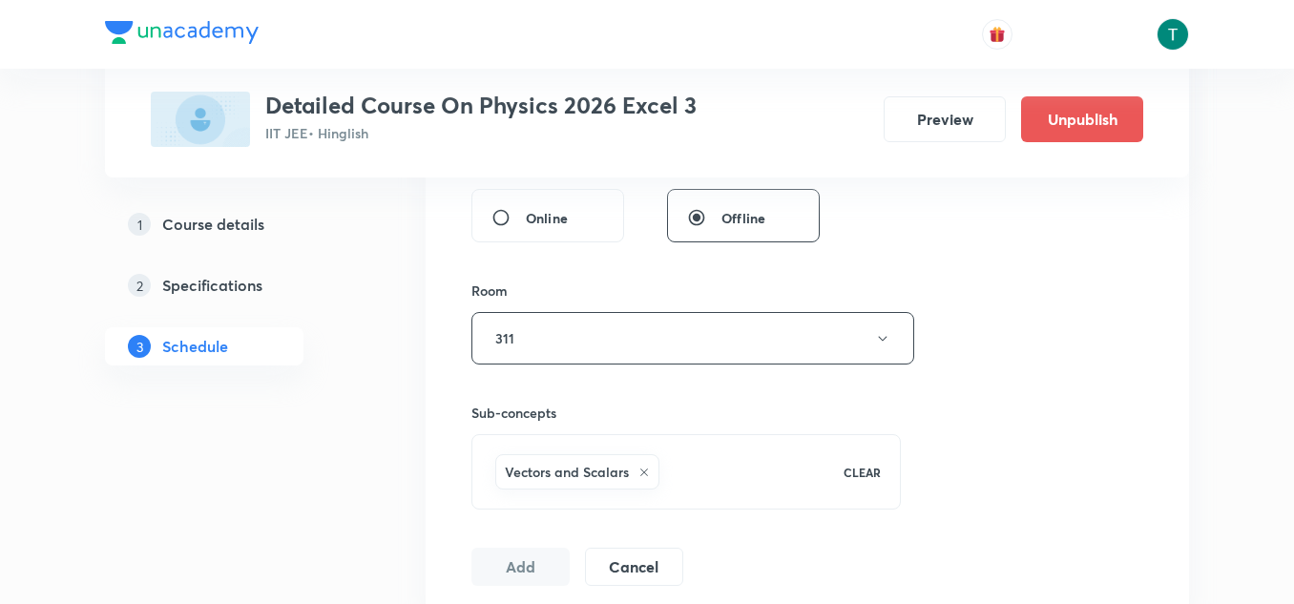
scroll to position [745, 0]
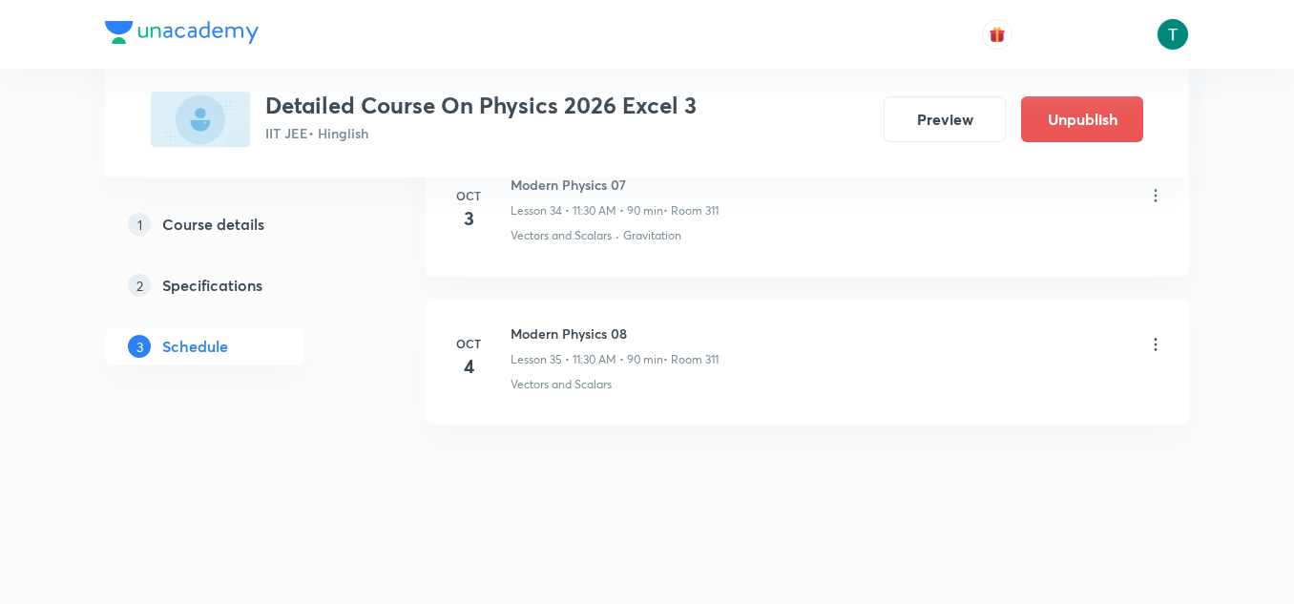
scroll to position [6081, 0]
